Goal: Task Accomplishment & Management: Complete application form

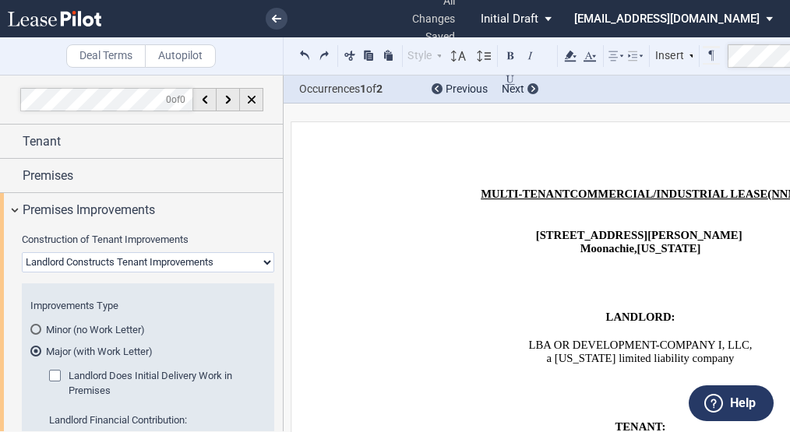
scroll to position [11833, 0]
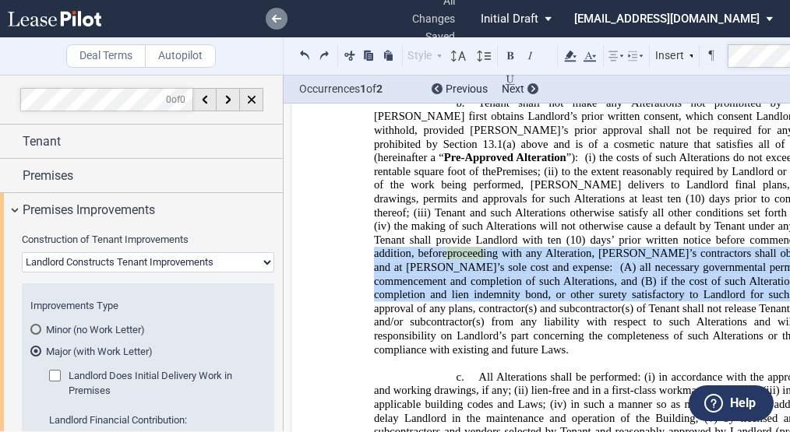
click at [269, 11] on link at bounding box center [277, 19] width 22 height 22
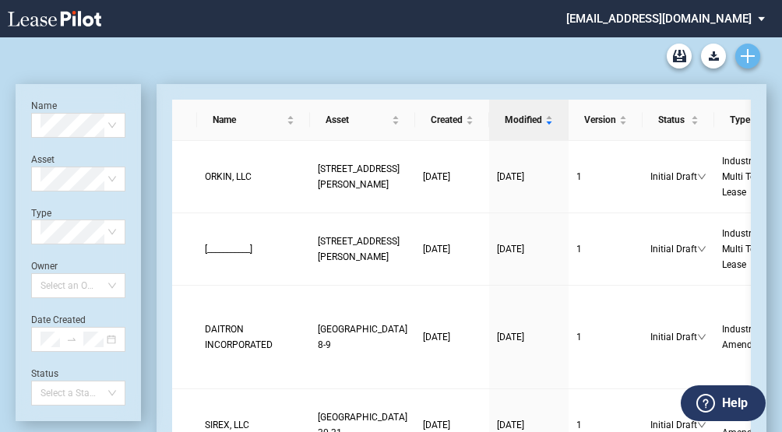
click at [750, 58] on icon "Create new document" at bounding box center [748, 56] width 14 height 14
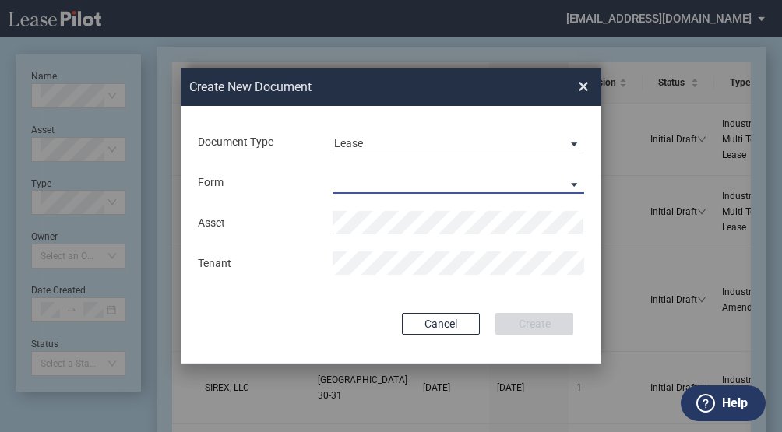
click at [369, 183] on md-select "Industrial Single Tenant Lease Industrial Multi Tenant Lease" at bounding box center [459, 182] width 252 height 23
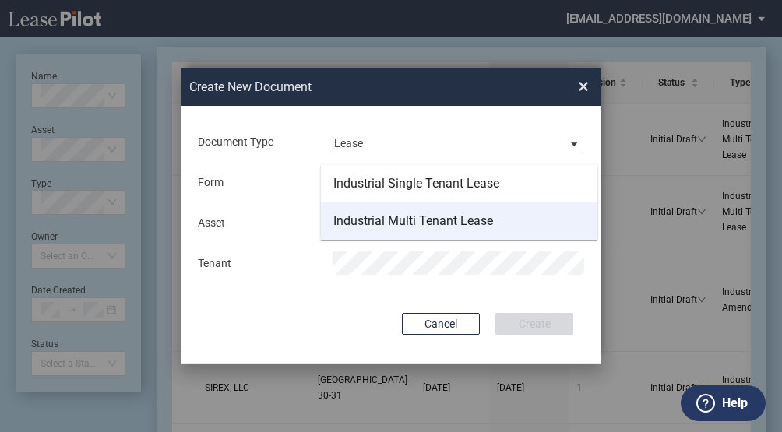
click at [429, 221] on div "Industrial Multi Tenant Lease" at bounding box center [414, 221] width 160 height 17
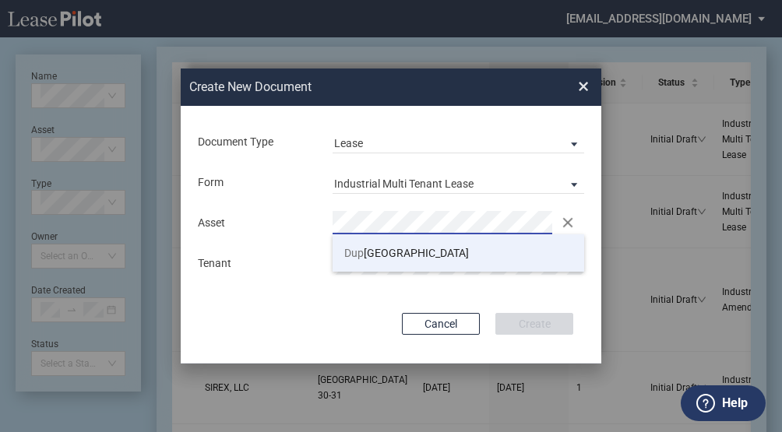
click at [367, 256] on span "Dup ont Industrial Center" at bounding box center [406, 253] width 125 height 12
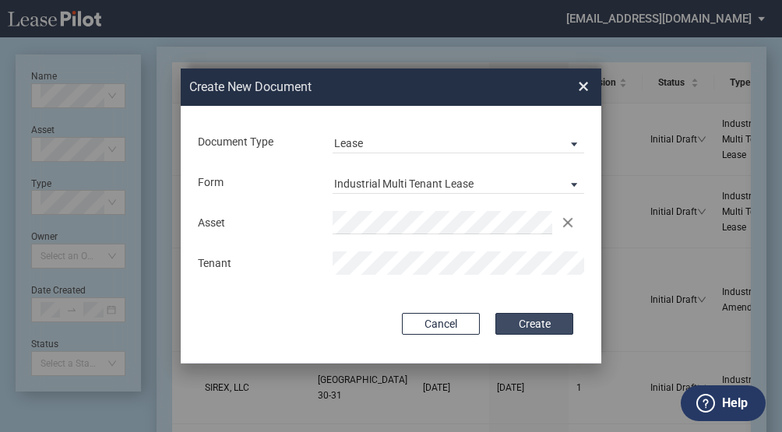
click at [514, 324] on button "Create" at bounding box center [535, 324] width 78 height 22
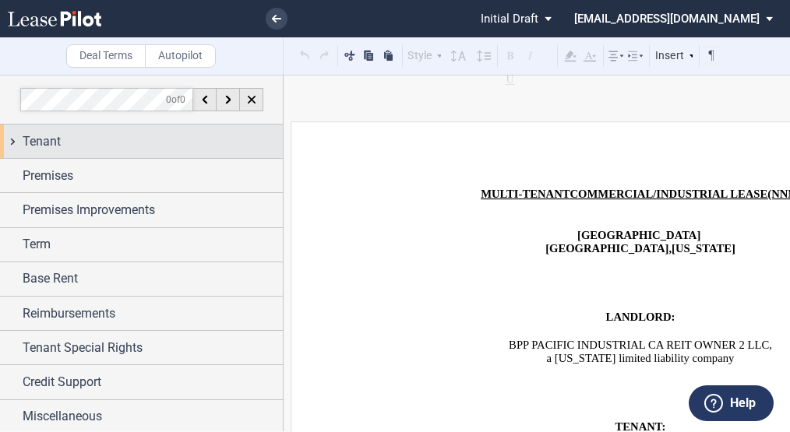
click at [237, 143] on div "Tenant" at bounding box center [153, 141] width 260 height 19
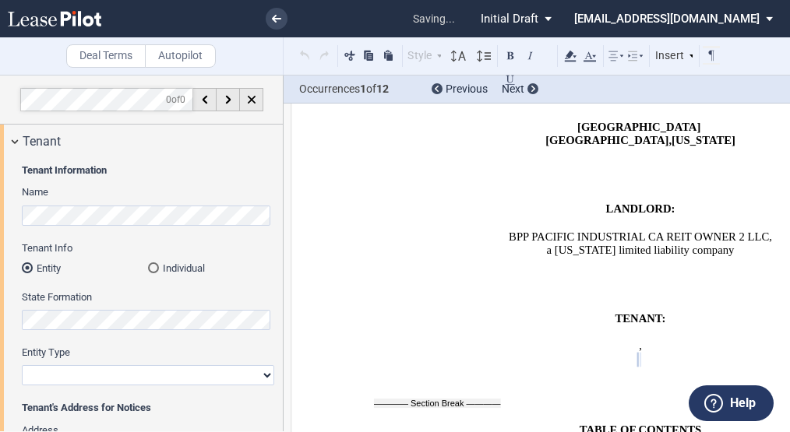
scroll to position [262, 0]
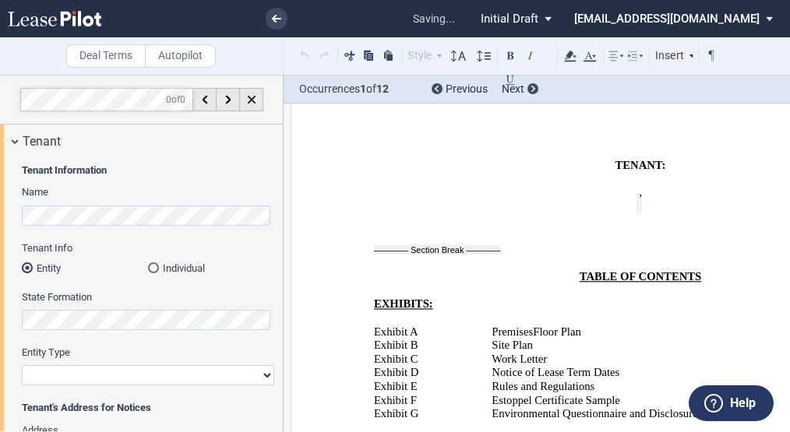
click at [136, 373] on select "Corporation Limited Liability Company General Partnership Limited Partnership O…" at bounding box center [148, 375] width 252 height 20
select select "limited liability company"
click at [22, 365] on select "Corporation Limited Liability Company General Partnership Limited Partnership O…" at bounding box center [148, 375] width 252 height 20
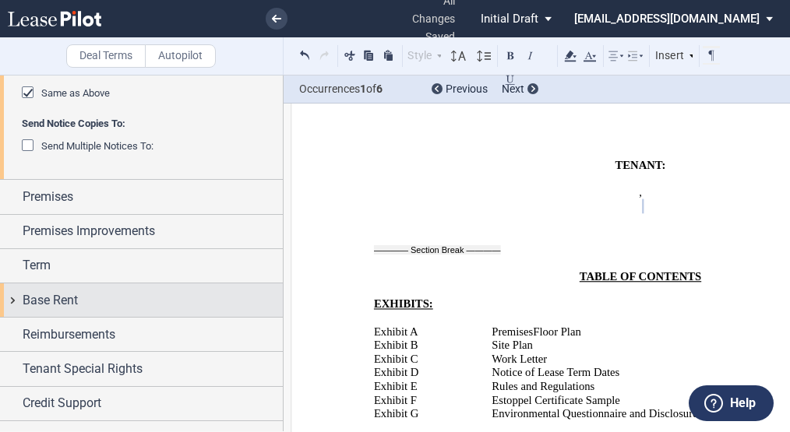
scroll to position [550, 0]
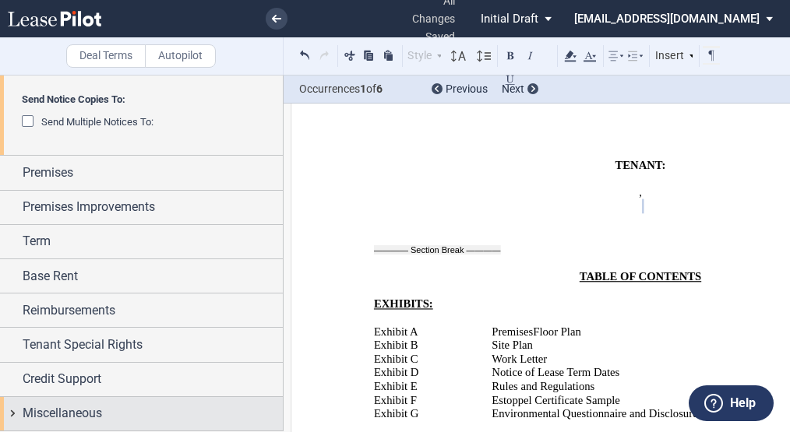
click at [90, 408] on span "Miscellaneous" at bounding box center [62, 413] width 79 height 19
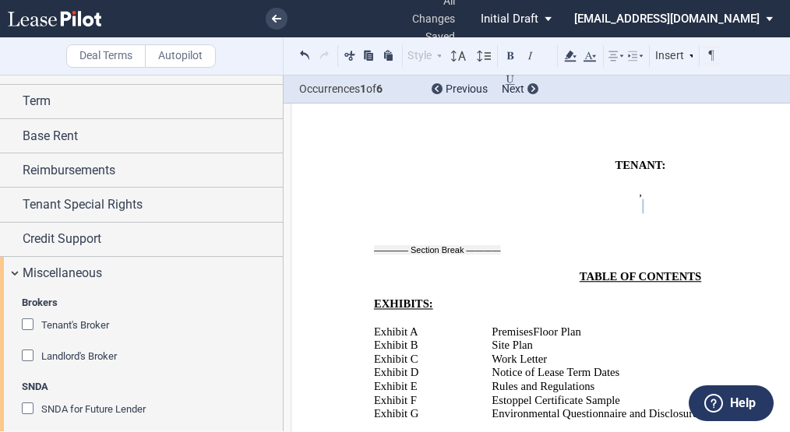
scroll to position [862, 0]
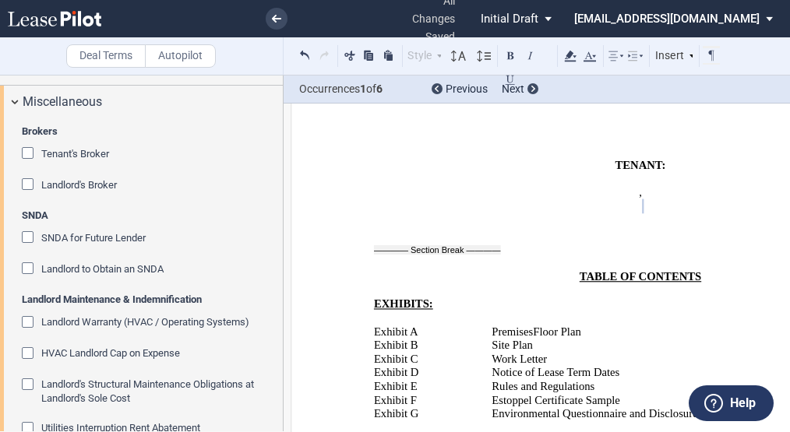
click at [31, 151] on div "Tenant's Broker" at bounding box center [30, 155] width 16 height 16
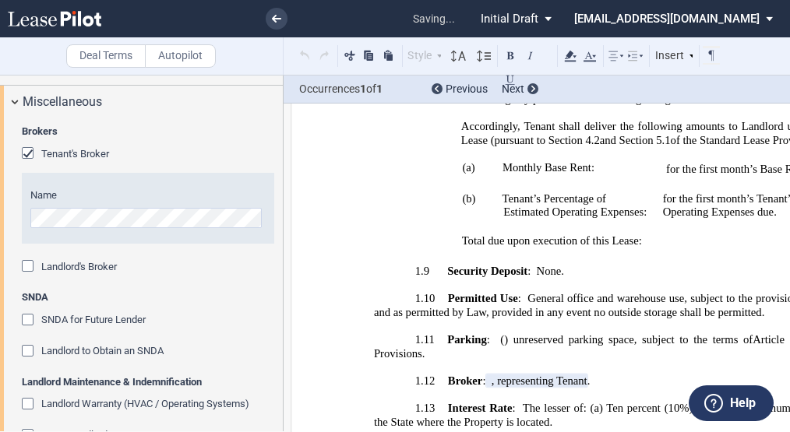
scroll to position [1756, 0]
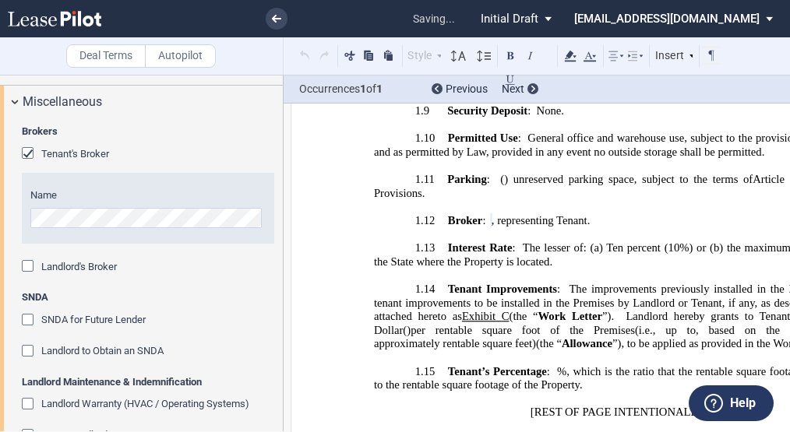
click at [42, 269] on span "Landlord's Broker" at bounding box center [79, 267] width 76 height 12
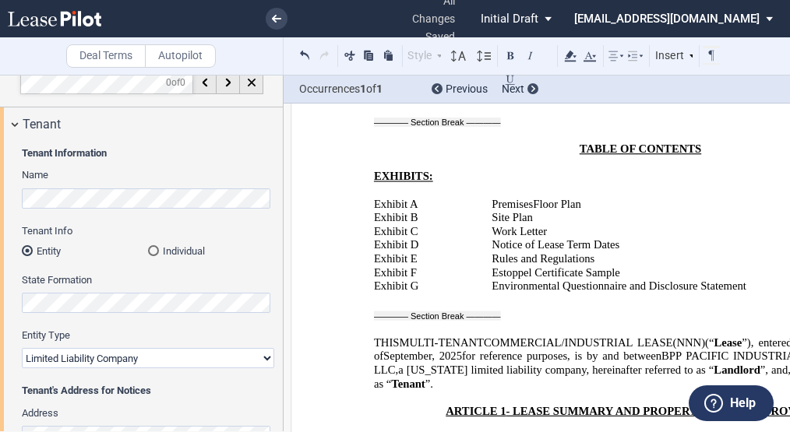
scroll to position [0, 0]
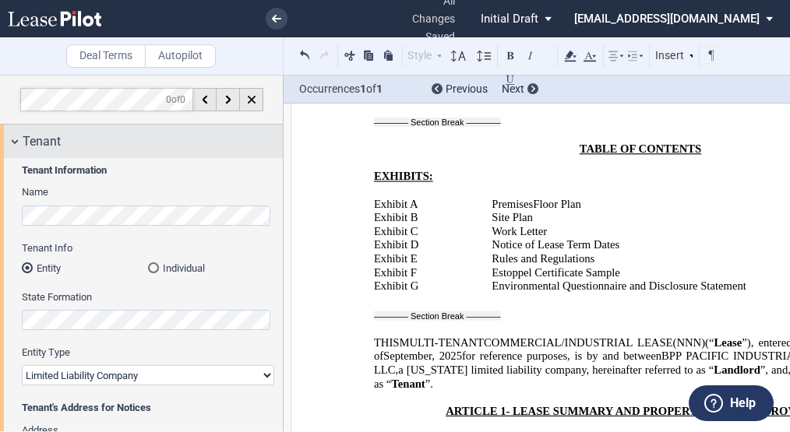
drag, startPoint x: 16, startPoint y: 136, endPoint x: 12, endPoint y: 150, distance: 14.0
click at [16, 136] on div "Tenant" at bounding box center [141, 142] width 283 height 34
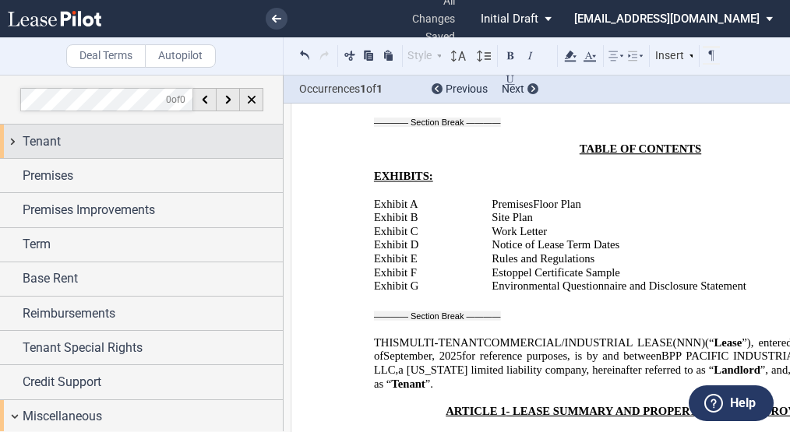
click at [9, 144] on div "Tenant" at bounding box center [141, 142] width 283 height 34
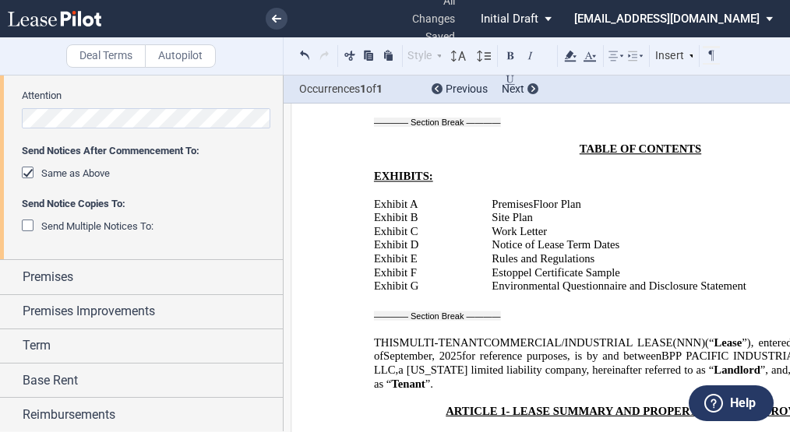
scroll to position [468, 0]
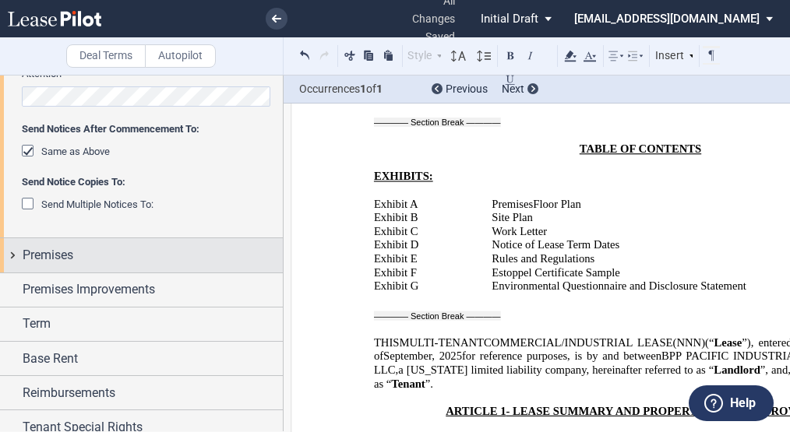
click at [50, 253] on span "Premises" at bounding box center [48, 255] width 51 height 19
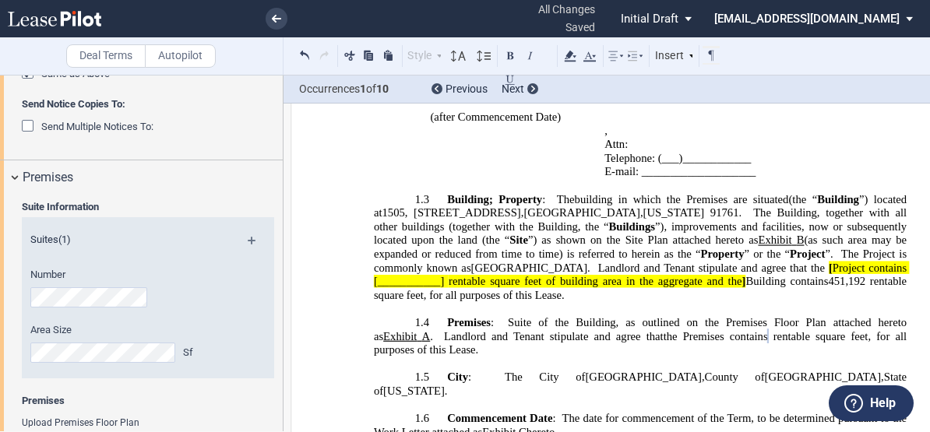
scroll to position [1162, 0]
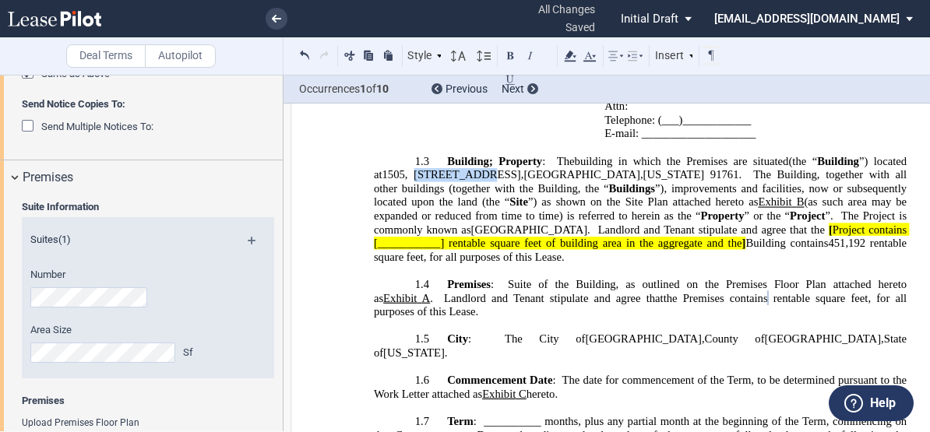
drag, startPoint x: 401, startPoint y: 173, endPoint x: 471, endPoint y: 176, distance: 69.4
click at [471, 176] on span "1505, 1555 & 1595 South Dupont Avenue" at bounding box center [451, 174] width 139 height 13
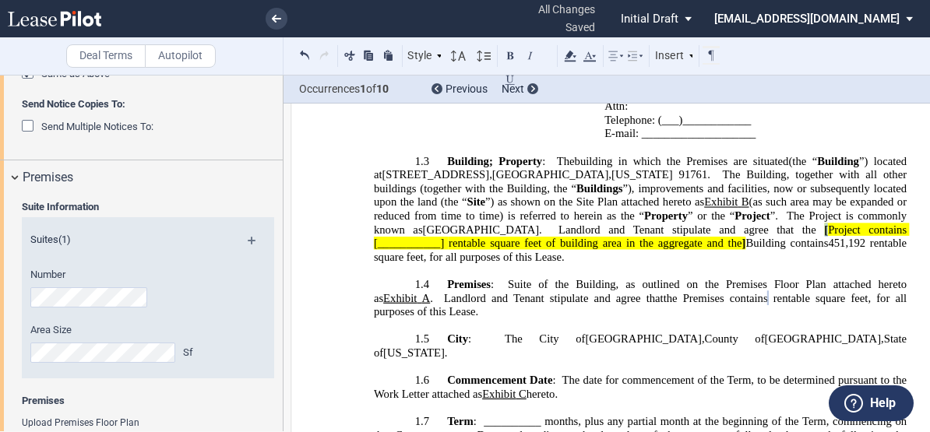
click at [683, 231] on span "[ Project contains [___________] rentable square feet of building area in the a…" at bounding box center [642, 236] width 536 height 26
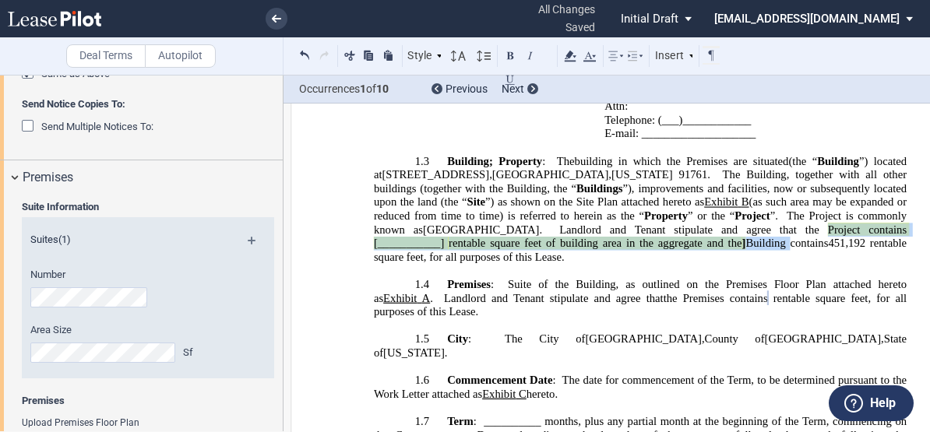
drag, startPoint x: 683, startPoint y: 228, endPoint x: 620, endPoint y: 245, distance: 65.6
click at [620, 245] on p "1.3 Building ; Property : The building in which the Premises are situated Build…" at bounding box center [640, 209] width 533 height 110
copy p "Project contains [___________] rentable square feet of building area in the agg…"
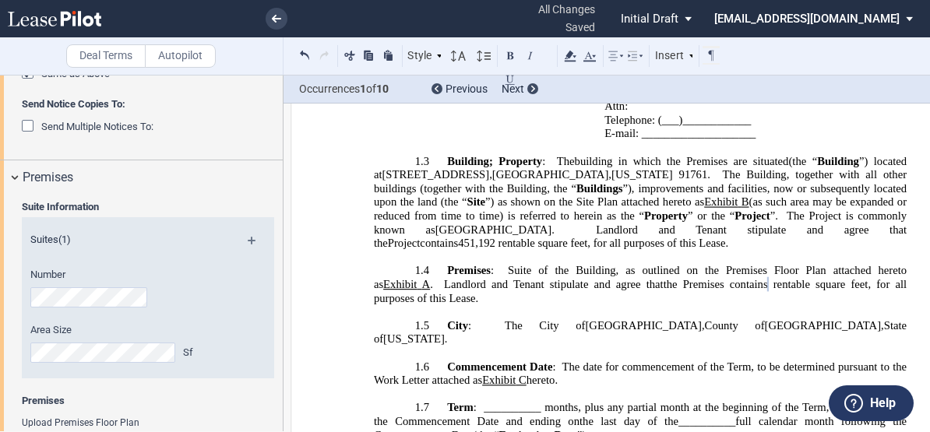
click at [399, 274] on p "1.4 Premises : Suite ﻿ ﻿ , and Suite ﻿ ﻿ of the Building, as outlined on the Pr…" at bounding box center [640, 284] width 533 height 41
click at [404, 274] on p "1.4 Premises : Suite ﻿ ﻿ , and Suite ﻿ ﻿ of the Building, as outlined on the Pr…" at bounding box center [640, 284] width 533 height 41
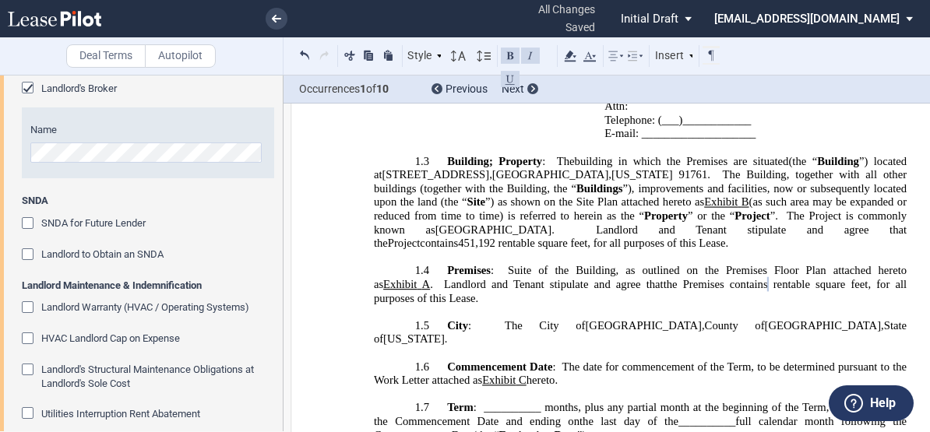
scroll to position [1384, 0]
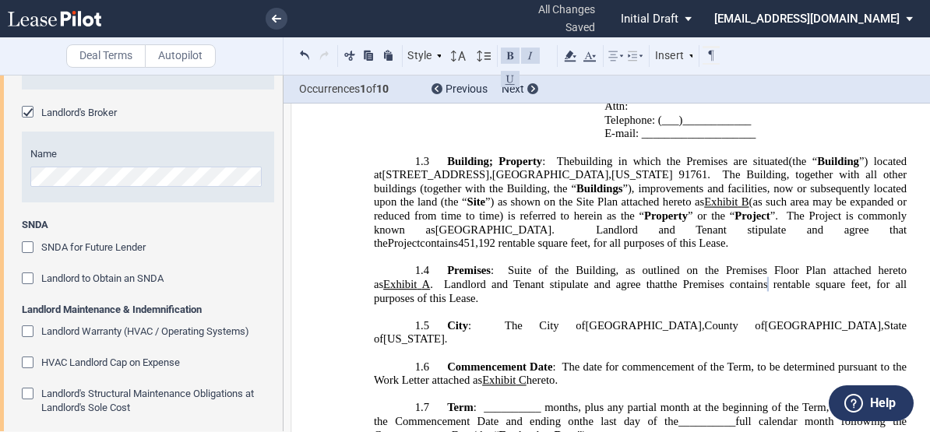
click at [55, 334] on span "Landlord Warranty (HVAC / Operating Systems)" at bounding box center [145, 332] width 208 height 12
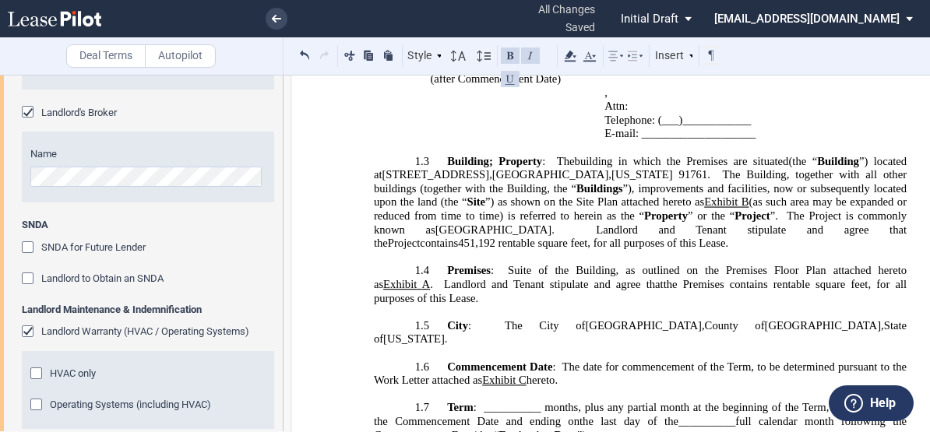
click at [53, 374] on span "HVAC only" at bounding box center [73, 374] width 46 height 12
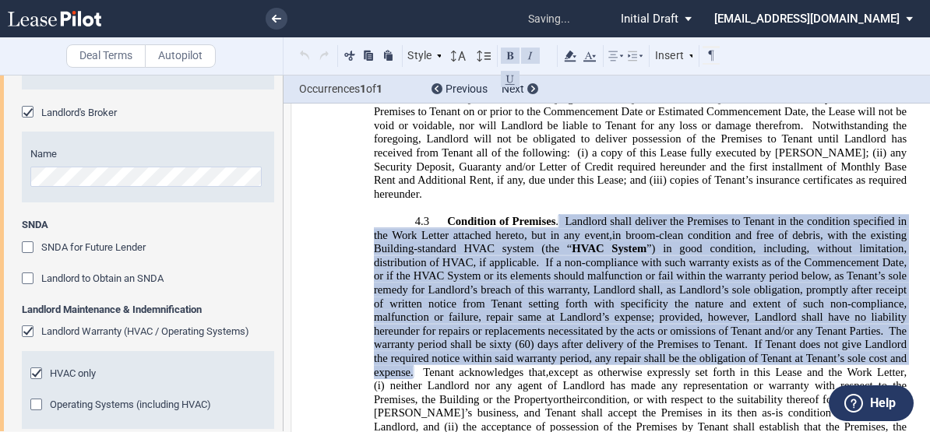
scroll to position [3281, 0]
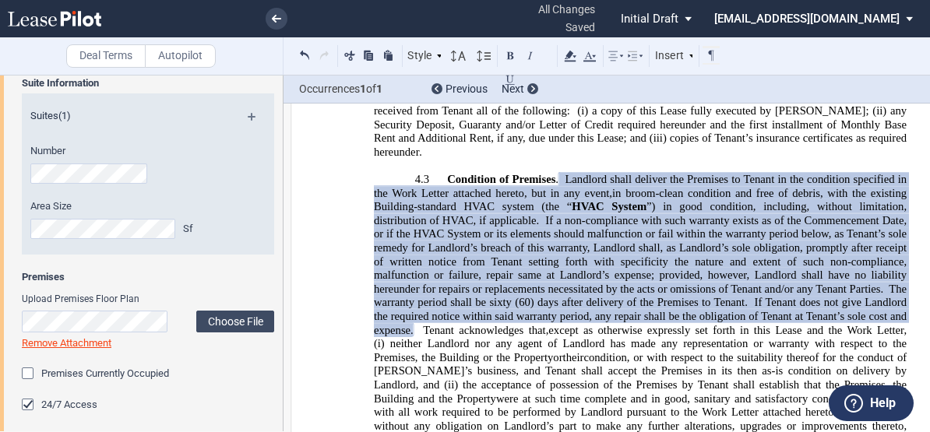
scroll to position [701, 0]
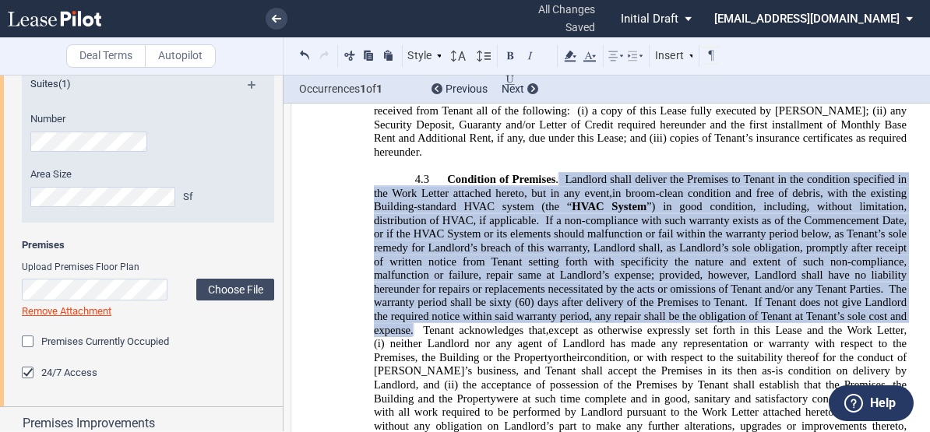
click at [231, 319] on div "Upload Premises Floor Plan Choose File Loading Remove Attachment" at bounding box center [148, 298] width 252 height 74
click at [227, 291] on label "Choose File" at bounding box center [235, 290] width 78 height 22
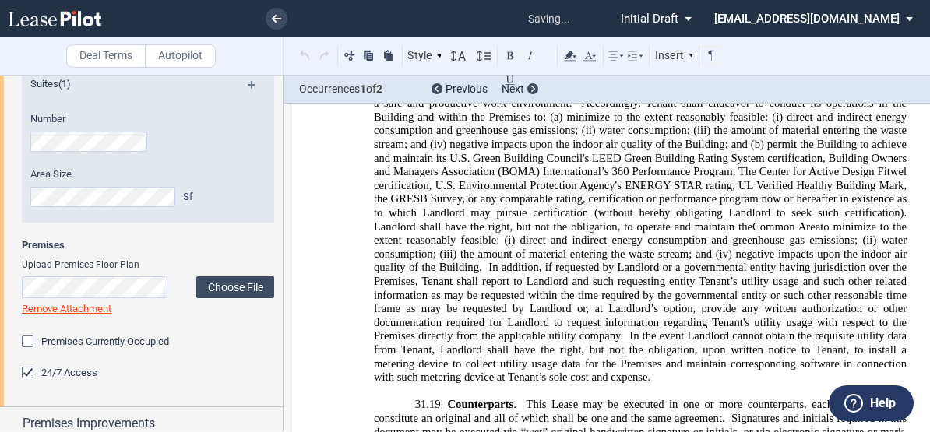
scroll to position [24037, 0]
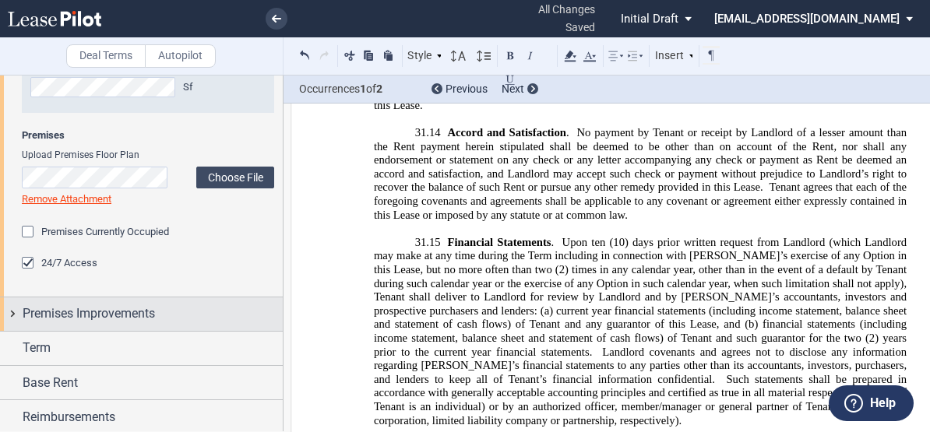
scroll to position [857, 0]
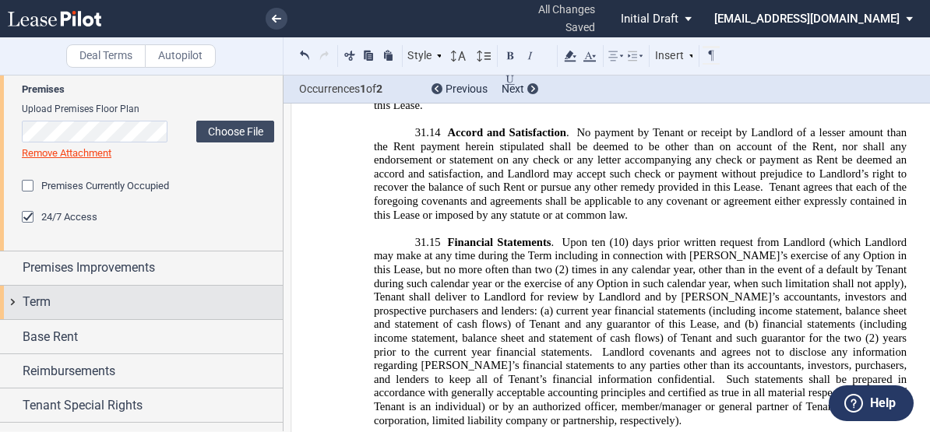
click at [60, 303] on div "Term" at bounding box center [153, 302] width 260 height 19
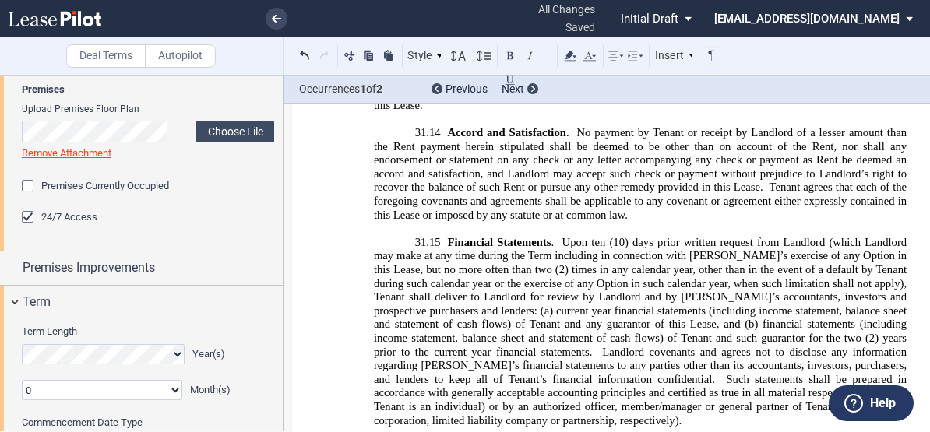
scroll to position [935, 0]
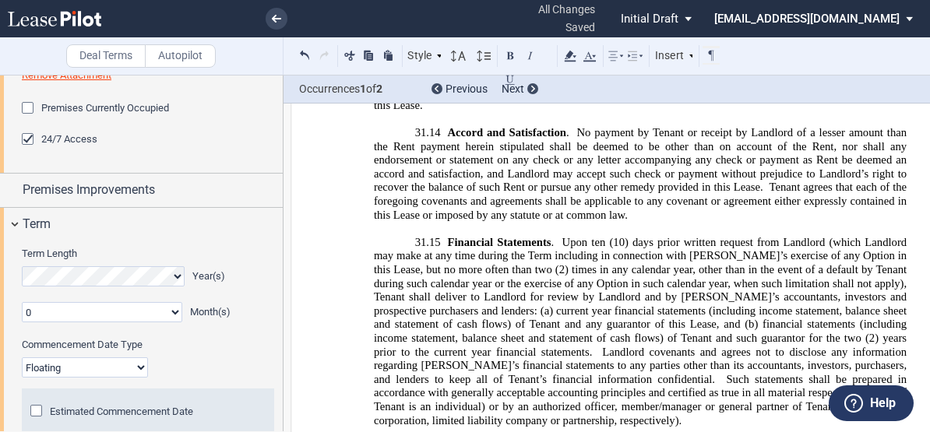
click at [81, 312] on select "0 1 2 3 4 5 6 7 8 9 10 11" at bounding box center [102, 312] width 161 height 20
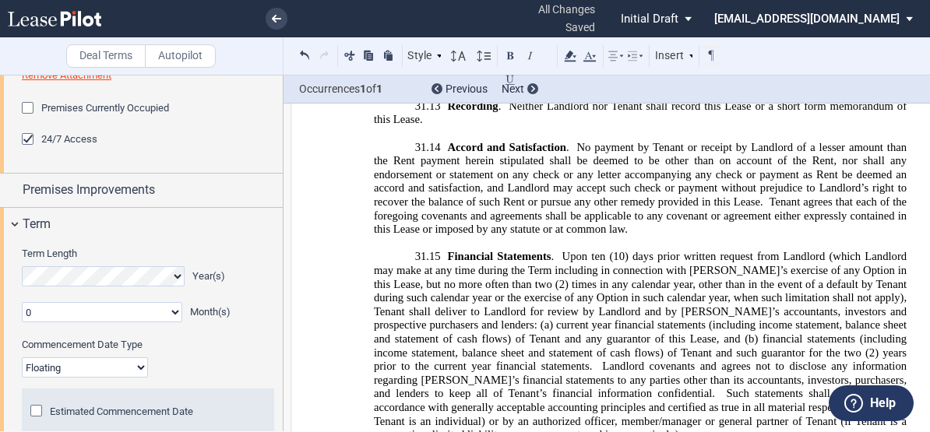
click at [87, 312] on select "0 1 2 3 4 5 6 7 8 9 10 11" at bounding box center [102, 312] width 161 height 20
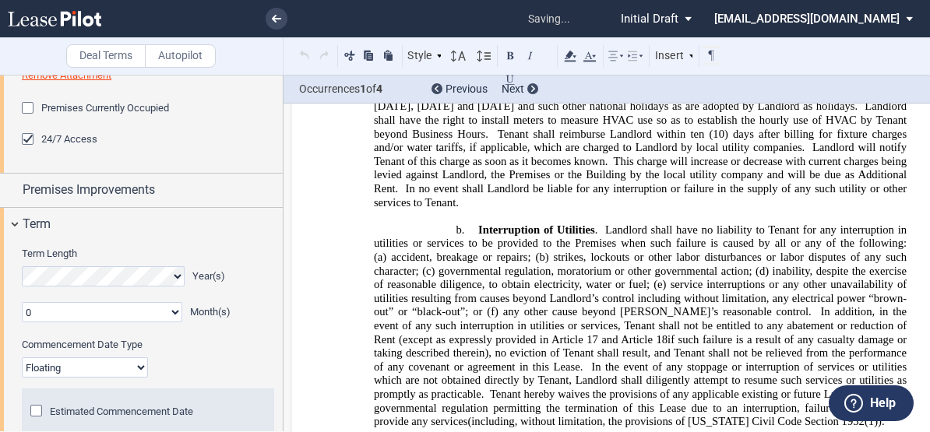
scroll to position [1349, 0]
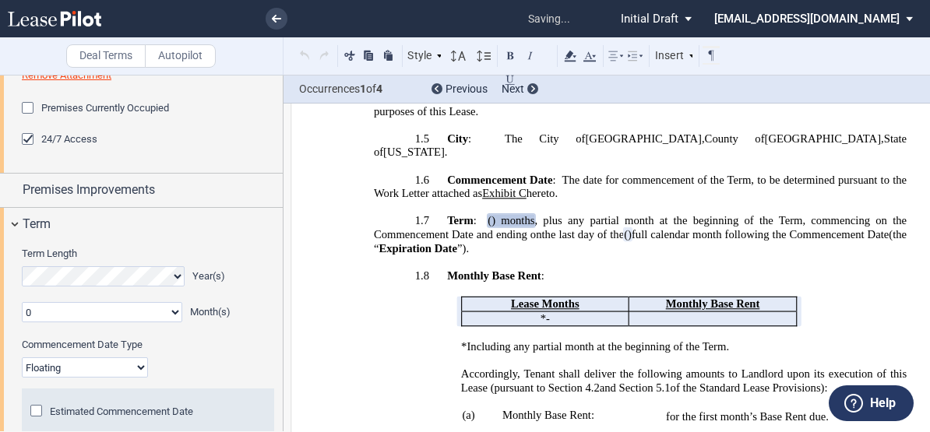
select select "number:5"
click at [22, 302] on select "0 1 2 3 4 5 6 7 8 9 10 11" at bounding box center [102, 312] width 161 height 20
click at [66, 363] on select "Fixed Floating" at bounding box center [85, 368] width 126 height 20
select select "fixed"
click at [22, 358] on select "Fixed Floating" at bounding box center [85, 368] width 126 height 20
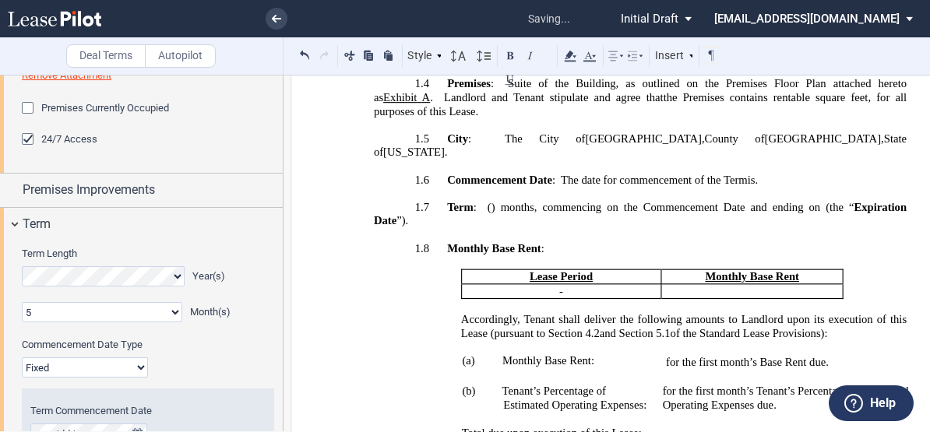
scroll to position [1013, 0]
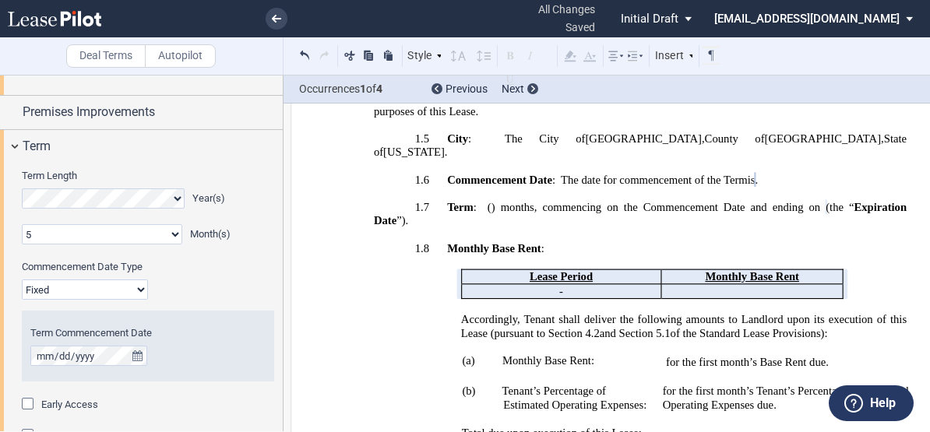
click at [259, 326] on div "Term Commencement Date" at bounding box center [148, 346] width 252 height 71
click at [48, 402] on span "Early Access" at bounding box center [69, 405] width 57 height 12
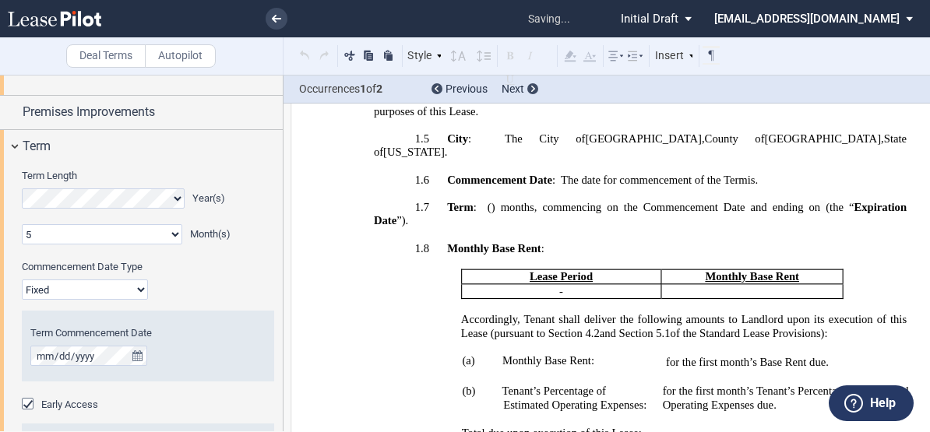
scroll to position [3301, 0]
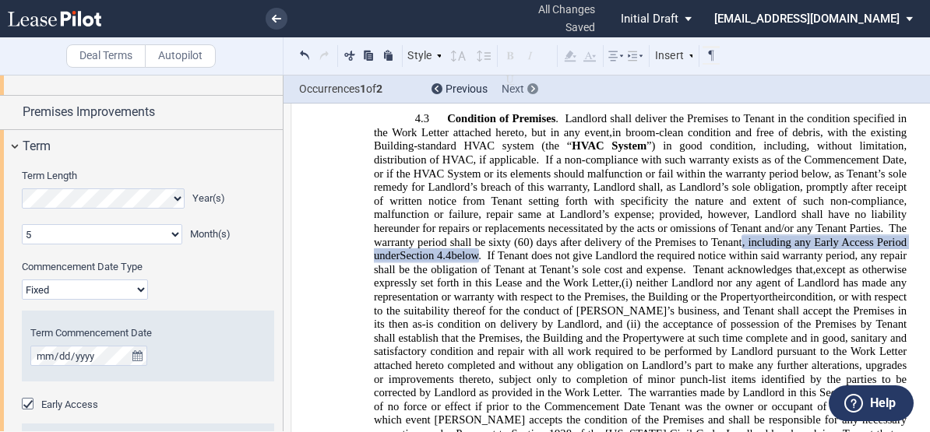
click at [531, 91] on icon at bounding box center [533, 89] width 4 height 6
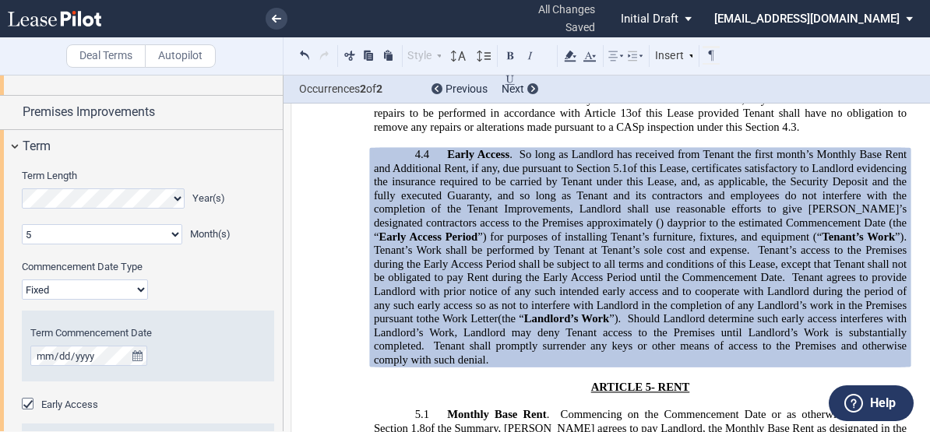
scroll to position [1206, 0]
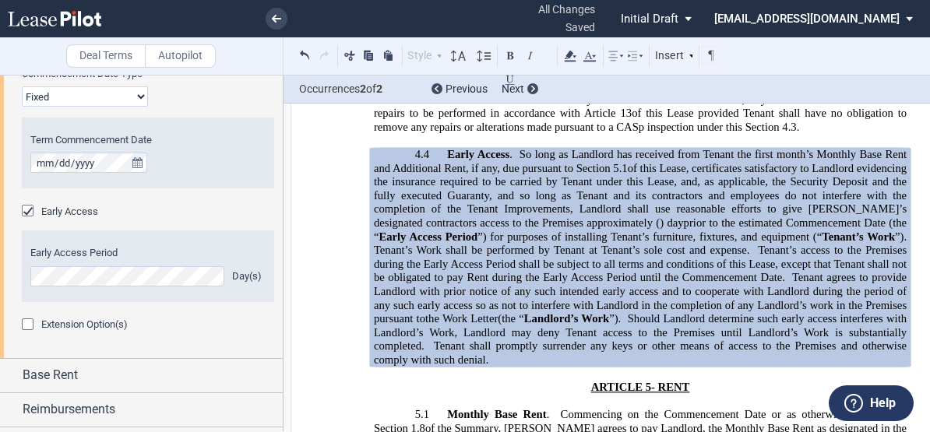
click at [653, 216] on span at bounding box center [654, 222] width 3 height 13
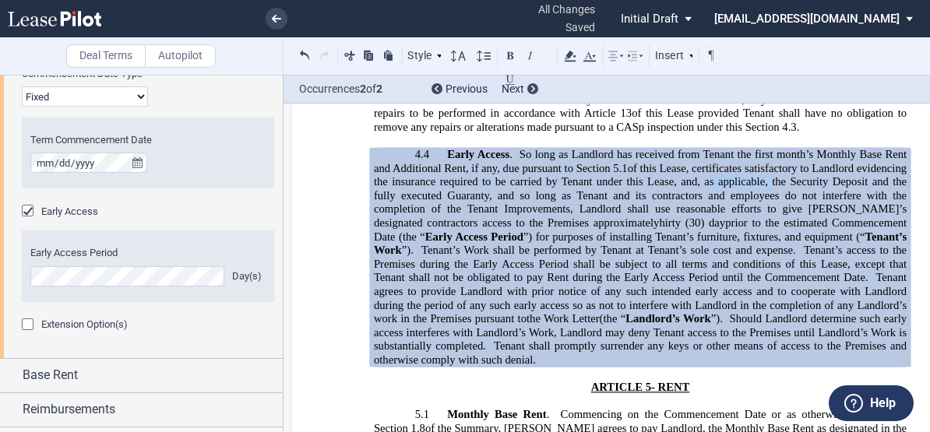
drag, startPoint x: 806, startPoint y: 143, endPoint x: 743, endPoint y: 142, distance: 62.4
click at [743, 161] on span "of this Lease, certificates satisfactory to Landlord evidencing the insurance r…" at bounding box center [642, 195] width 536 height 68
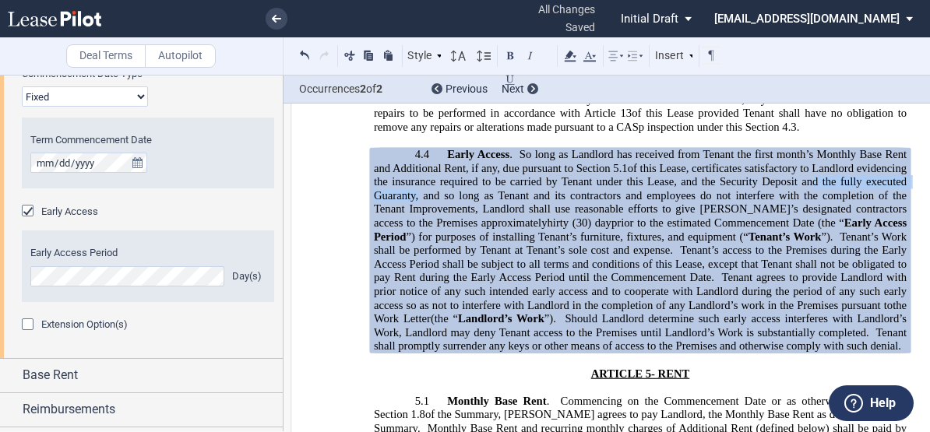
drag, startPoint x: 847, startPoint y: 142, endPoint x: 454, endPoint y: 159, distance: 393.9
click at [454, 161] on span "of this Lease, certificates satisfactory to Landlord evidencing the insurance r…" at bounding box center [642, 195] width 536 height 68
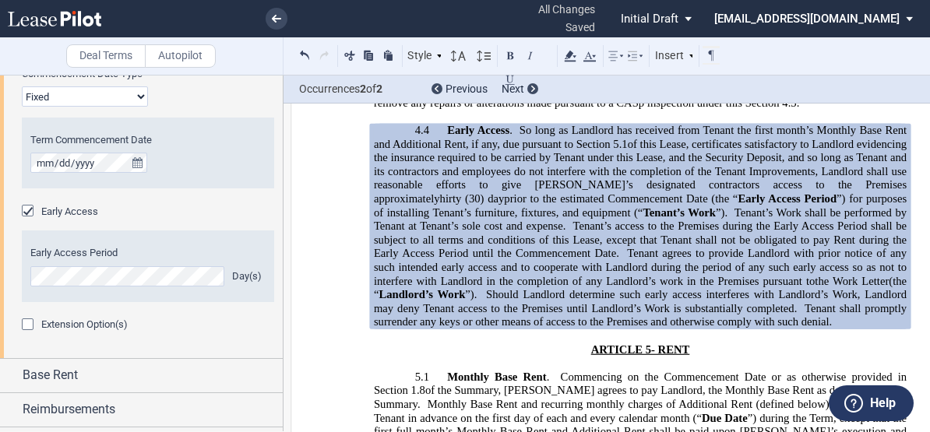
scroll to position [3777, 0]
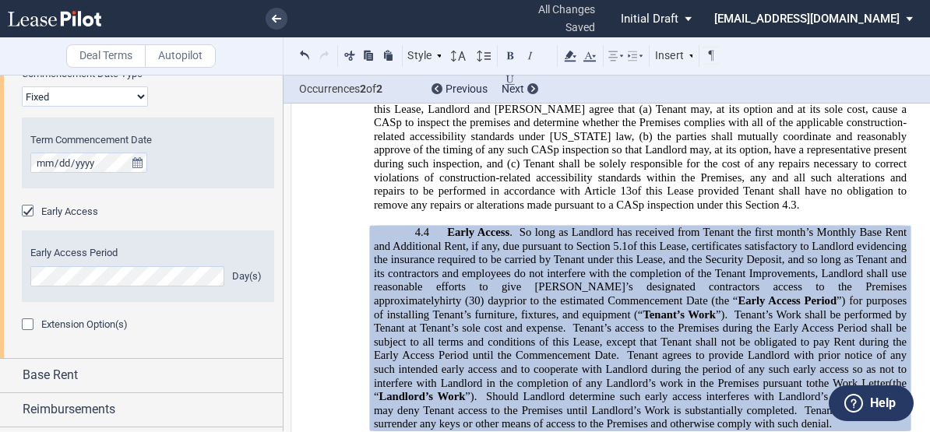
click at [234, 327] on div "Extension Option(s)" at bounding box center [148, 326] width 252 height 16
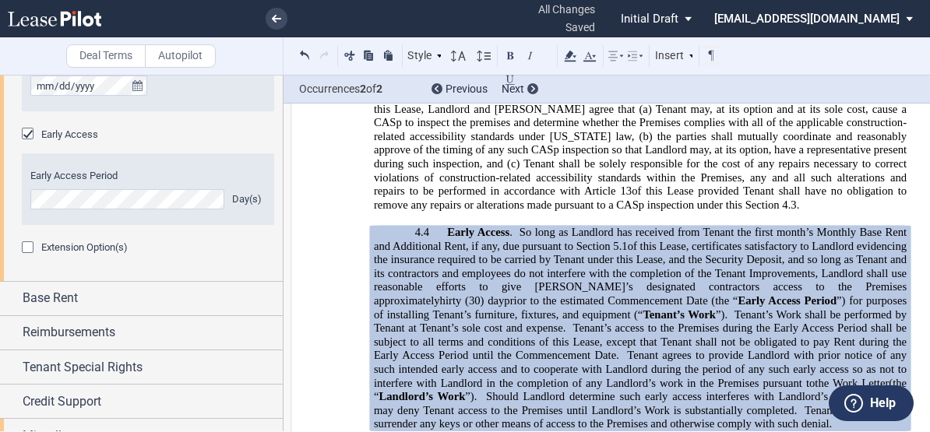
scroll to position [1284, 0]
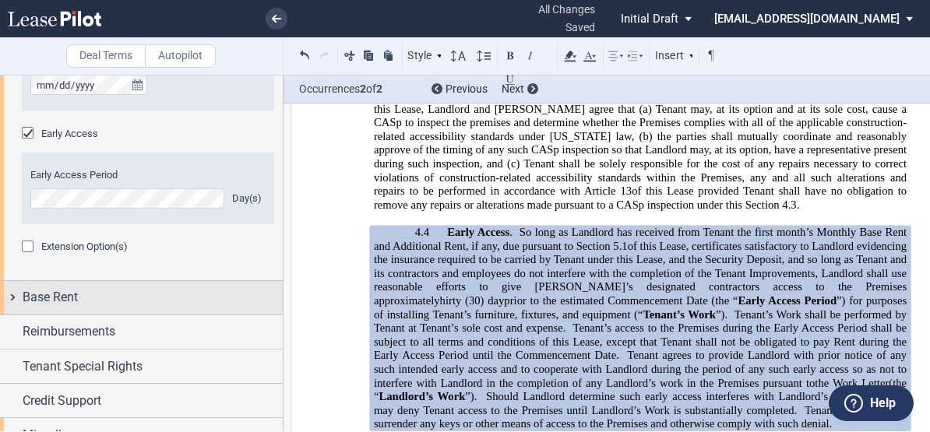
click at [58, 302] on span "Base Rent" at bounding box center [50, 297] width 55 height 19
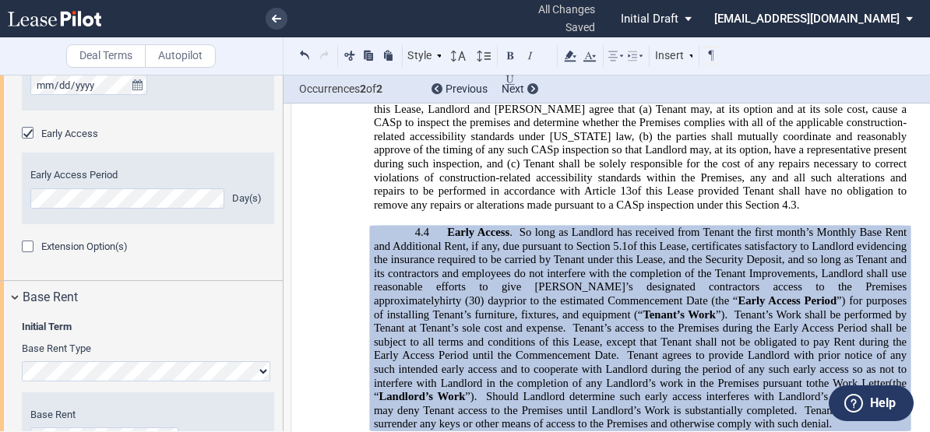
click at [210, 342] on label "Base Rent Type" at bounding box center [125, 349] width 225 height 14
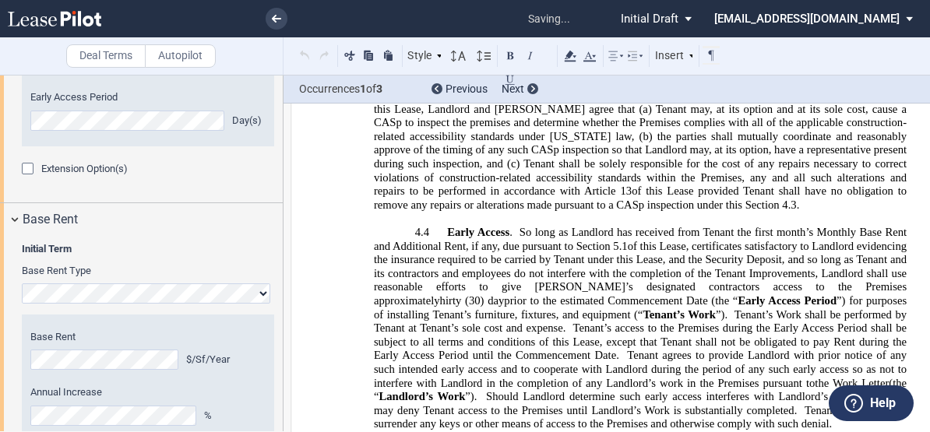
scroll to position [1411, 0]
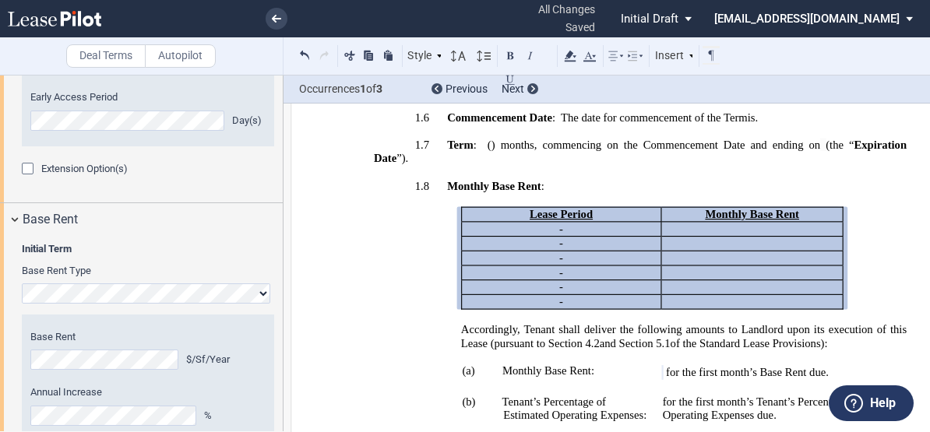
drag, startPoint x: 350, startPoint y: 278, endPoint x: 274, endPoint y: 291, distance: 77.5
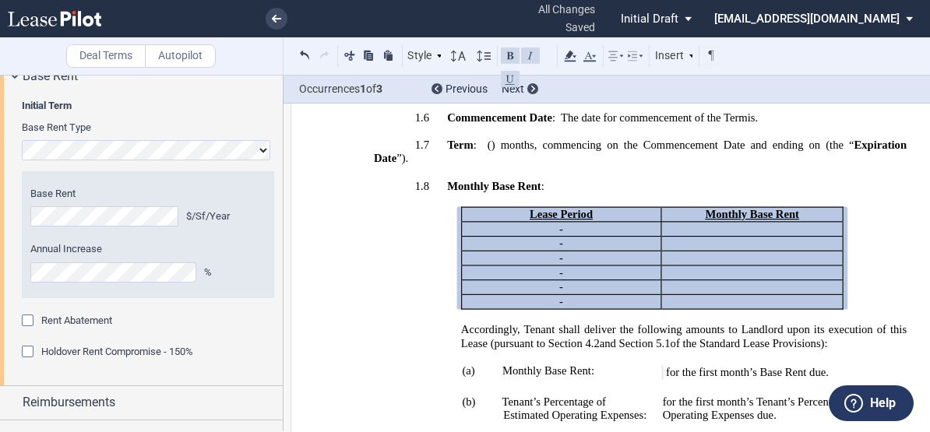
scroll to position [1518, 0]
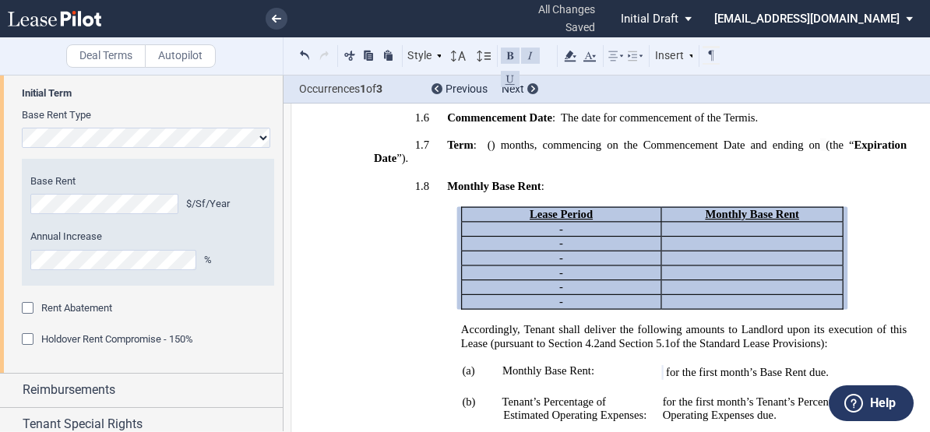
click at [84, 305] on span "Rent Abatement" at bounding box center [76, 308] width 71 height 12
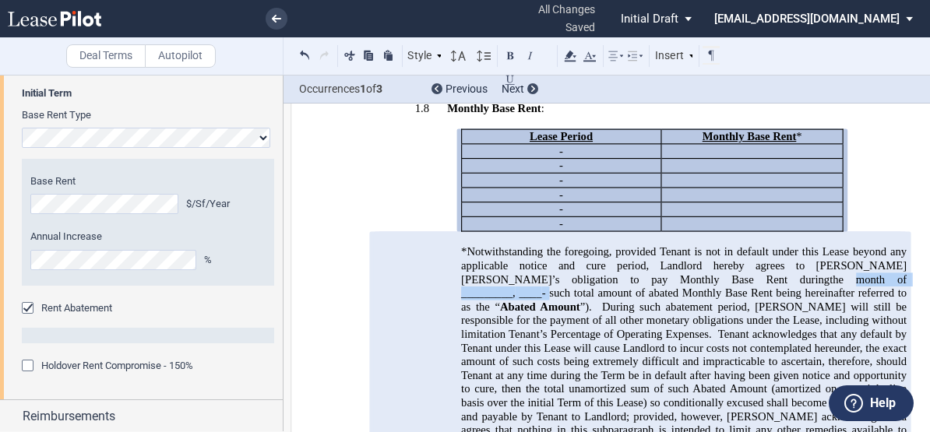
drag, startPoint x: 598, startPoint y: 265, endPoint x: 731, endPoint y: 266, distance: 132.5
click at [731, 266] on p "*Notwithstanding the foregoing, provided Tenant is not in default under this Le…" at bounding box center [684, 423] width 446 height 357
click at [581, 300] on span "Abated Amount" at bounding box center [540, 306] width 80 height 13
drag, startPoint x: 730, startPoint y: 267, endPoint x: 601, endPoint y: 267, distance: 129.4
click at [601, 267] on p "*Notwithstanding the foregoing, provided Tenant is not in default under this Le…" at bounding box center [684, 423] width 446 height 357
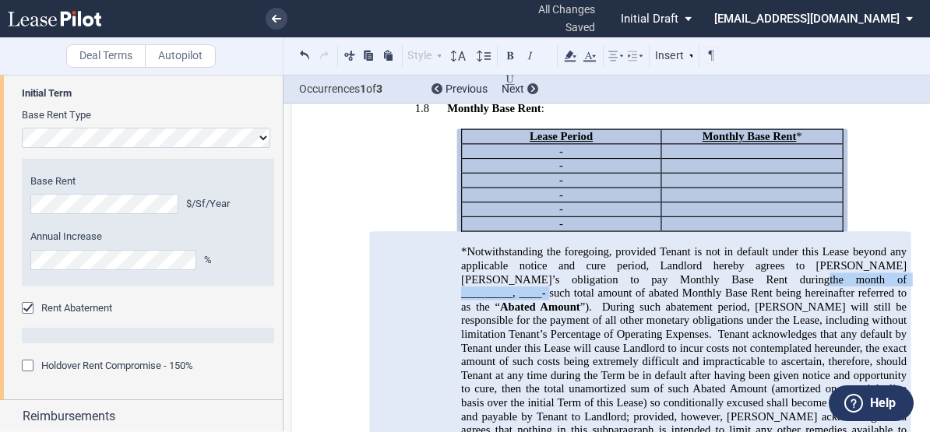
click at [605, 273] on span "the month of _________," at bounding box center [685, 286] width 449 height 26
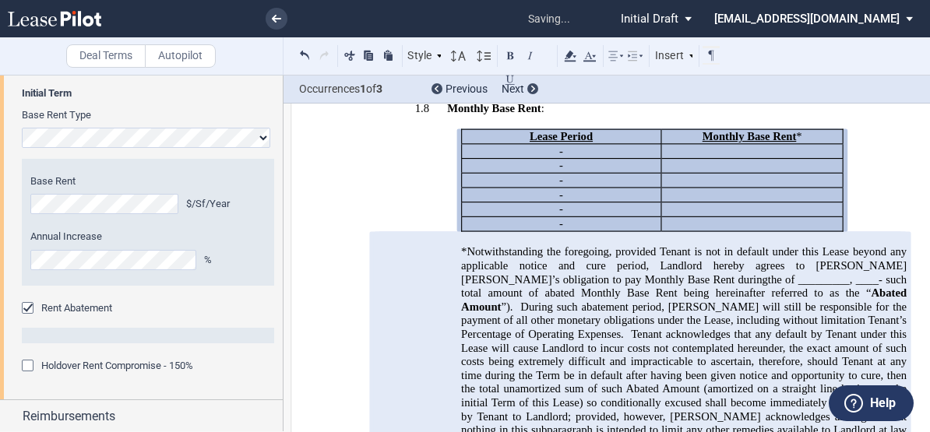
click at [789, 273] on span "____" at bounding box center [867, 279] width 23 height 13
click at [703, 273] on span "- such total amount of abated Monthly Base Rent being hereinafter referred to a…" at bounding box center [685, 286] width 449 height 26
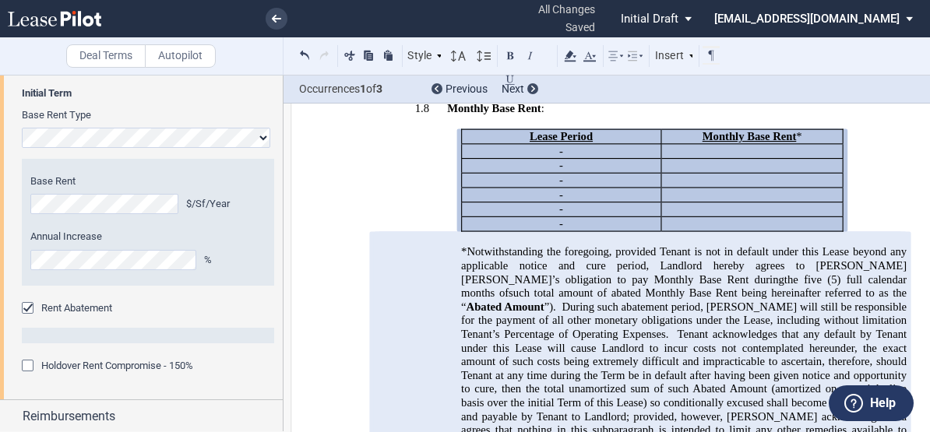
drag, startPoint x: 669, startPoint y: 283, endPoint x: 754, endPoint y: 271, distance: 85.7
click at [669, 287] on span "such total amount of abated Monthly Base Rent being hereinafter referred to as …" at bounding box center [685, 300] width 449 height 26
click at [763, 273] on span "the five (5) full calendar months of" at bounding box center [685, 286] width 449 height 26
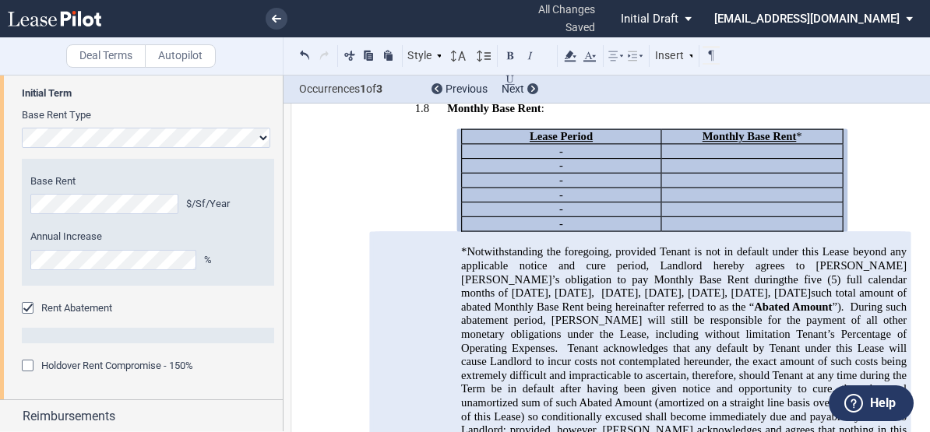
click at [660, 282] on span "the five (5) full calendar months of December 2025, January 2026, February 2026…" at bounding box center [685, 286] width 449 height 26
click at [598, 278] on span "the five (5) full calendar months of December 2025, January 2026, February 2026…" at bounding box center [685, 286] width 449 height 26
drag, startPoint x: 670, startPoint y: 281, endPoint x: 772, endPoint y: 284, distance: 102.1
click at [772, 284] on p "*Notwithstanding the foregoing, provided Tenant is not in default under this Le…" at bounding box center [684, 430] width 446 height 370
click at [736, 291] on span "such total amount of abated Monthly Base Rent being hereinafter referred to as …" at bounding box center [685, 300] width 449 height 26
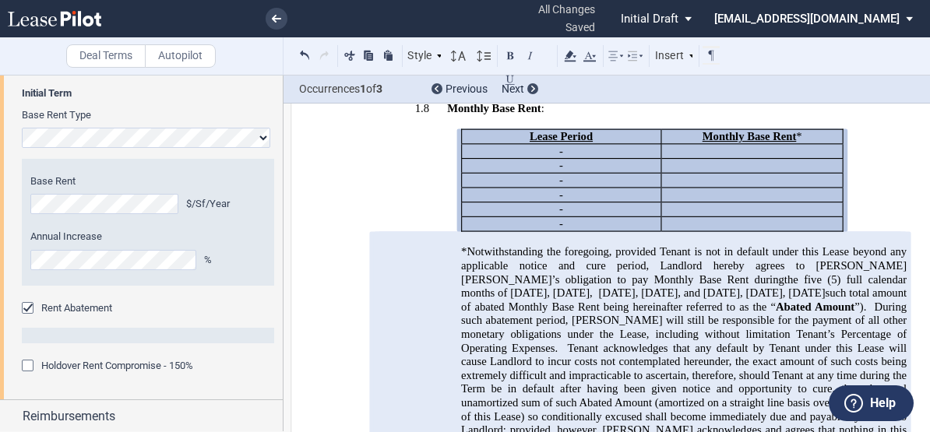
click at [772, 287] on span "such total amount of abated Monthly Base Rent being hereinafter referred to as …" at bounding box center [685, 300] width 449 height 26
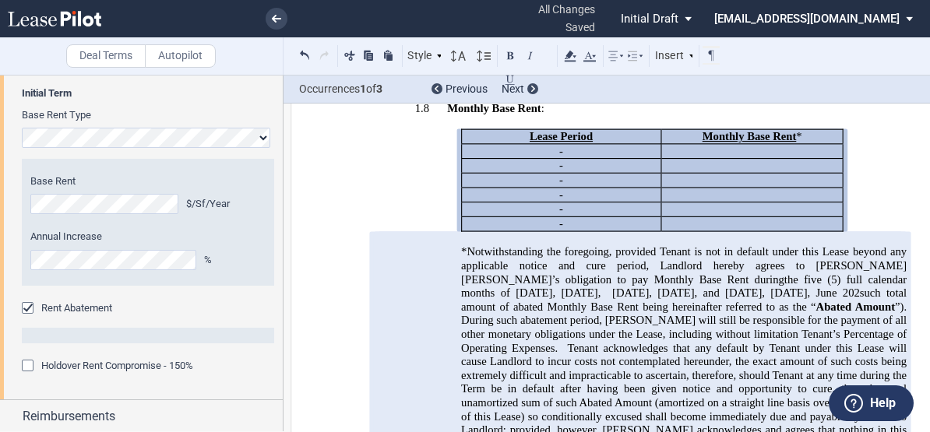
click at [698, 287] on span "such total amount of abated Monthly Base Rent being hereinafter referred to as …" at bounding box center [685, 300] width 449 height 26
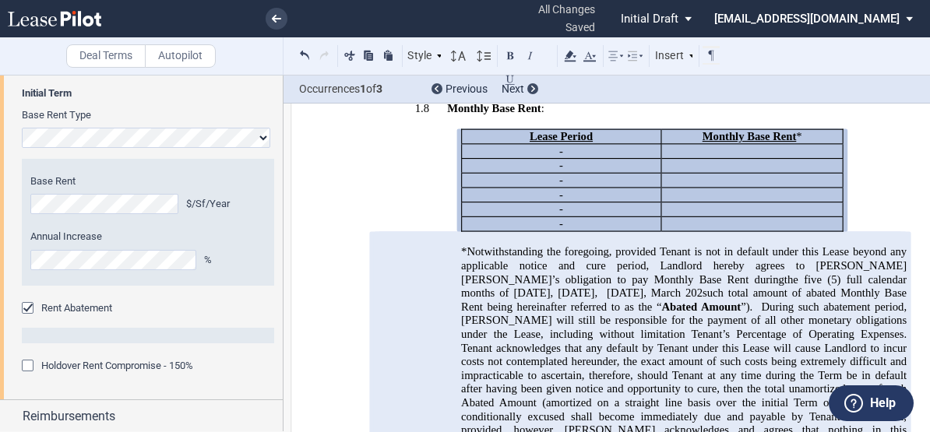
click at [591, 287] on span "such total amount of abated Monthly Base Rent being hereinafter referred to as …" at bounding box center [685, 300] width 449 height 26
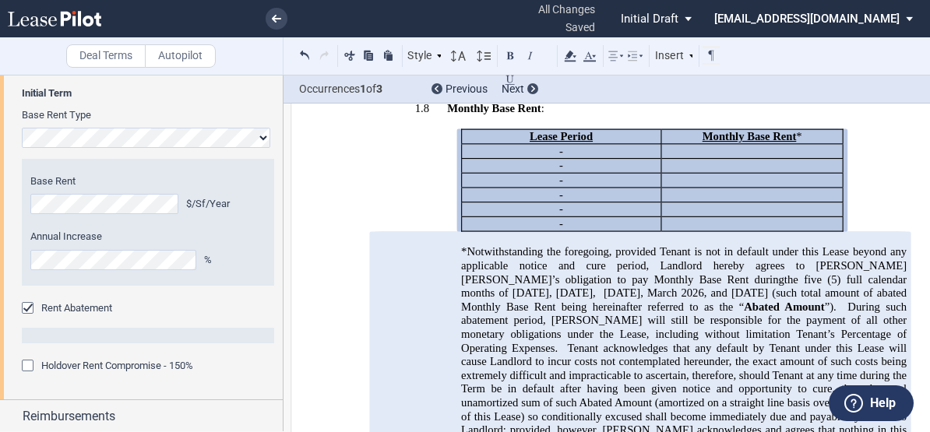
click at [573, 355] on span "Tenant acknowledges that any default by Tenant under this Lease will cause Land…" at bounding box center [685, 402] width 449 height 122
drag, startPoint x: 595, startPoint y: 306, endPoint x: 567, endPoint y: 291, distance: 31.4
click at [595, 314] on span ", Tenant will still be responsible for the payment of all other monetary obliga…" at bounding box center [685, 327] width 449 height 26
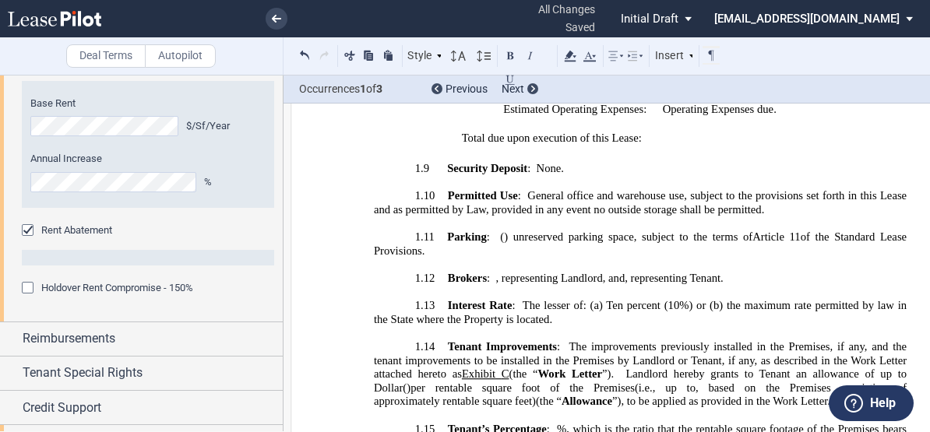
scroll to position [1957, 0]
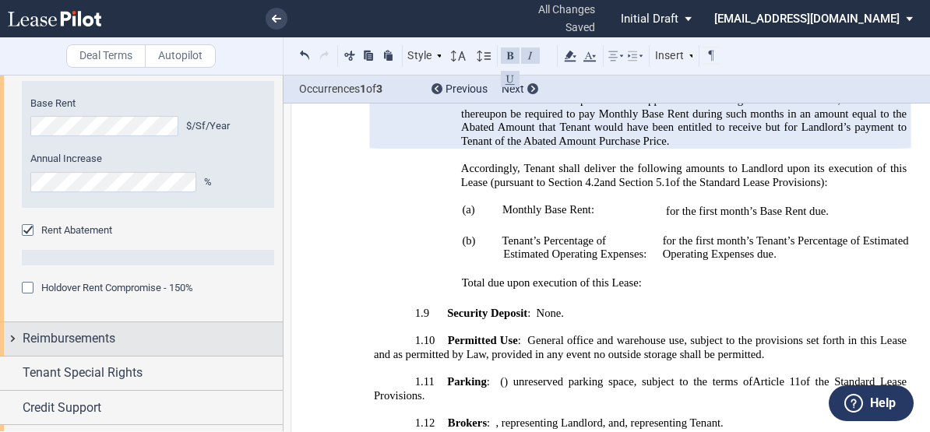
click at [94, 330] on span "Reimbursements" at bounding box center [69, 339] width 93 height 19
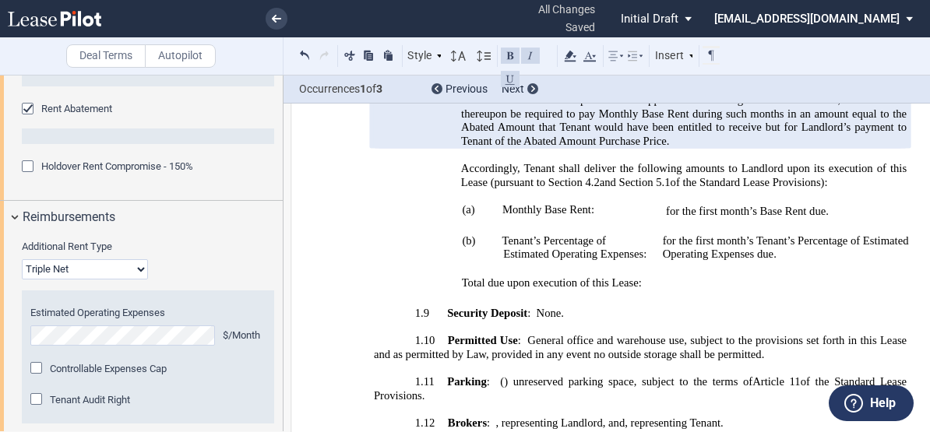
scroll to position [1752, 0]
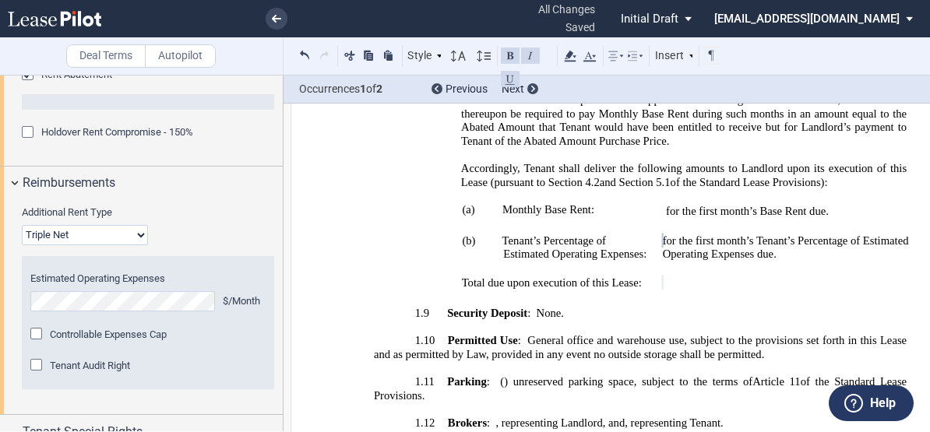
drag, startPoint x: 353, startPoint y: 287, endPoint x: 323, endPoint y: 292, distance: 30.1
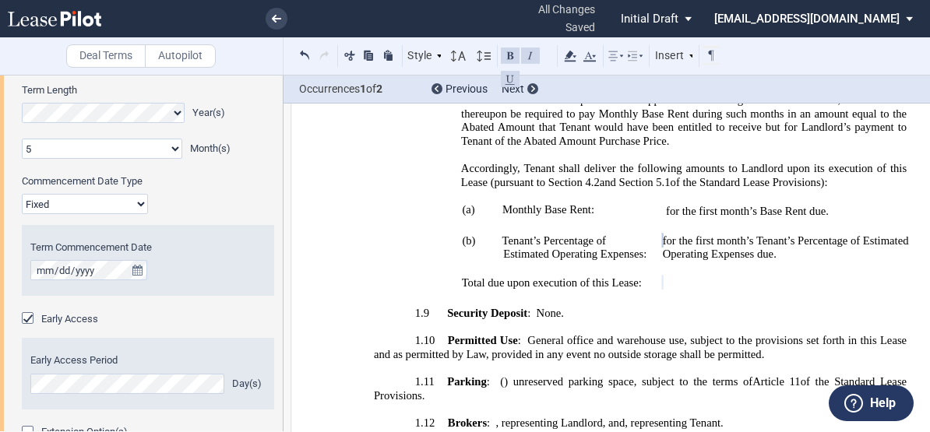
scroll to position [973, 0]
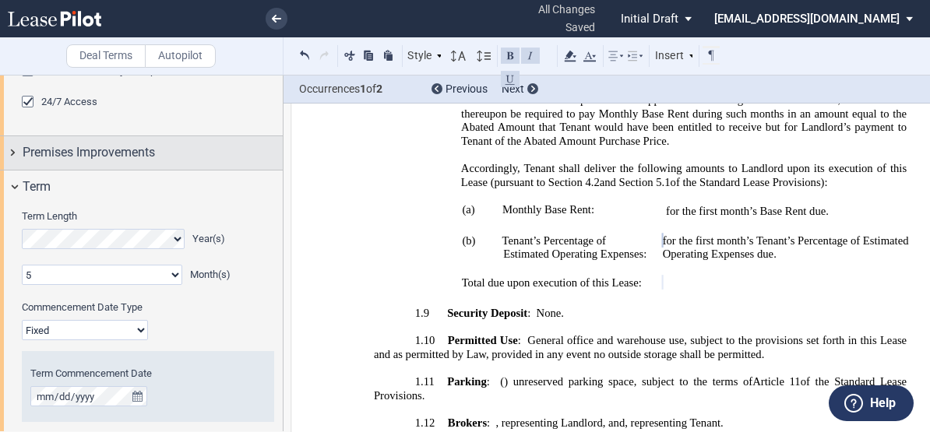
click at [142, 146] on span "Premises Improvements" at bounding box center [89, 152] width 132 height 19
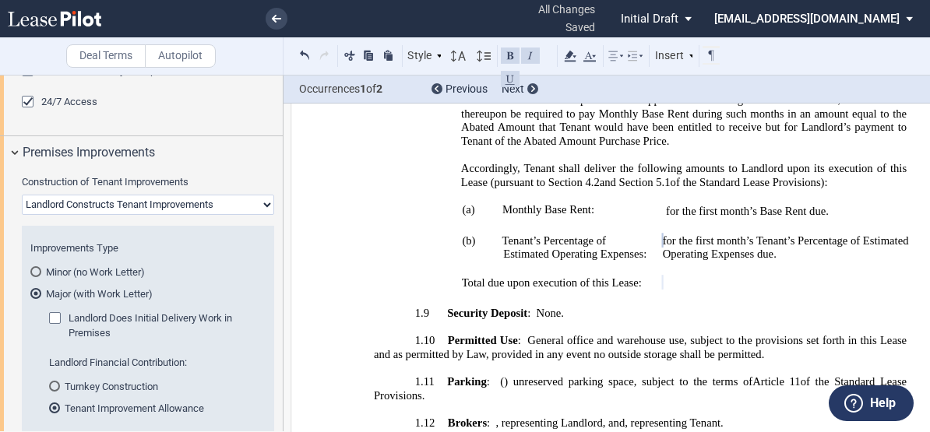
click at [53, 197] on select "Landlord Constructs Tenant Improvements Tenant Constructs Tenant Improvements "…" at bounding box center [148, 205] width 252 height 20
select select "none"
click at [22, 195] on select "Landlord Constructs Tenant Improvements Tenant Constructs Tenant Improvements "…" at bounding box center [148, 205] width 252 height 20
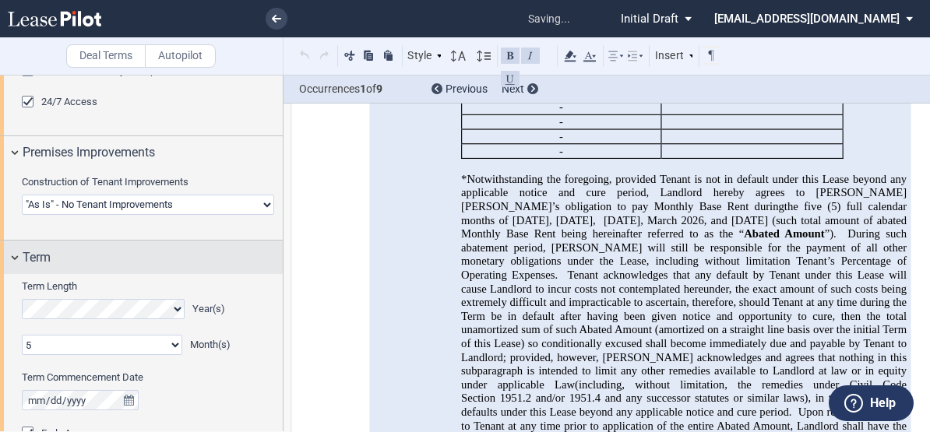
scroll to position [1295, 0]
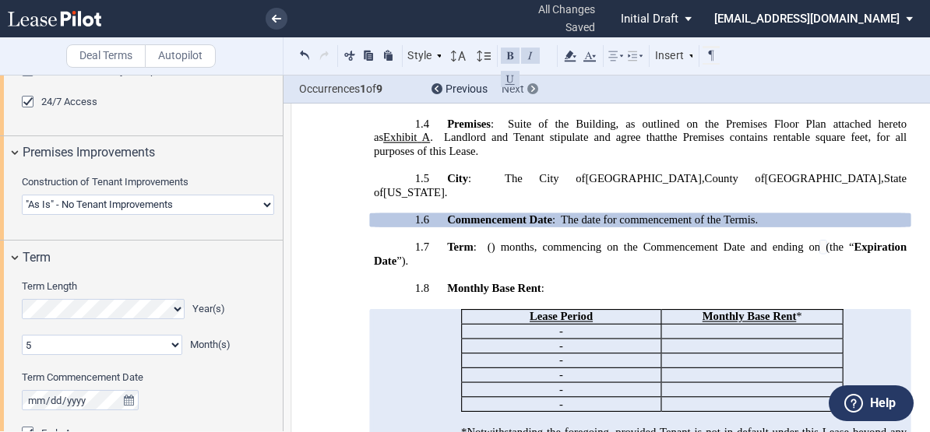
click at [535, 90] on div at bounding box center [533, 88] width 11 height 11
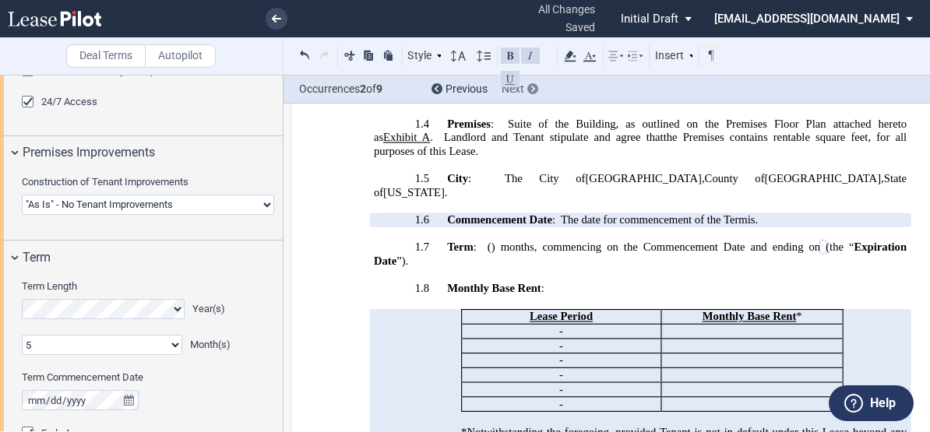
click at [534, 86] on icon at bounding box center [533, 89] width 4 height 6
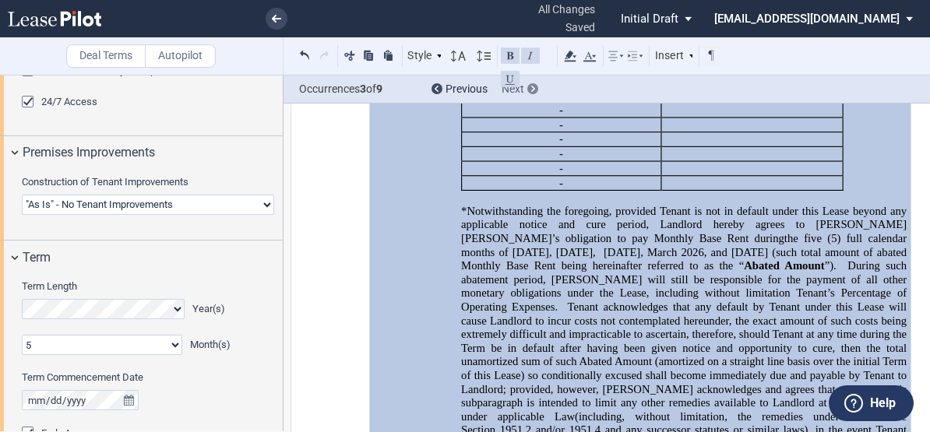
click at [534, 86] on icon at bounding box center [533, 89] width 4 height 6
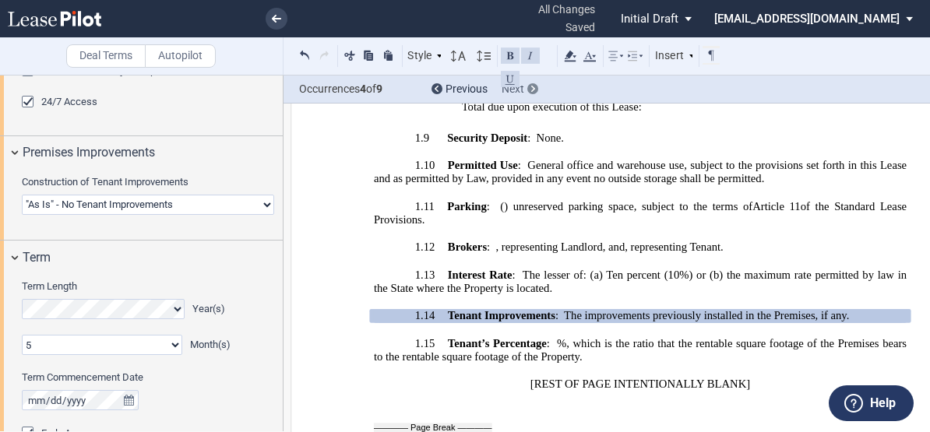
scroll to position [2201, 0]
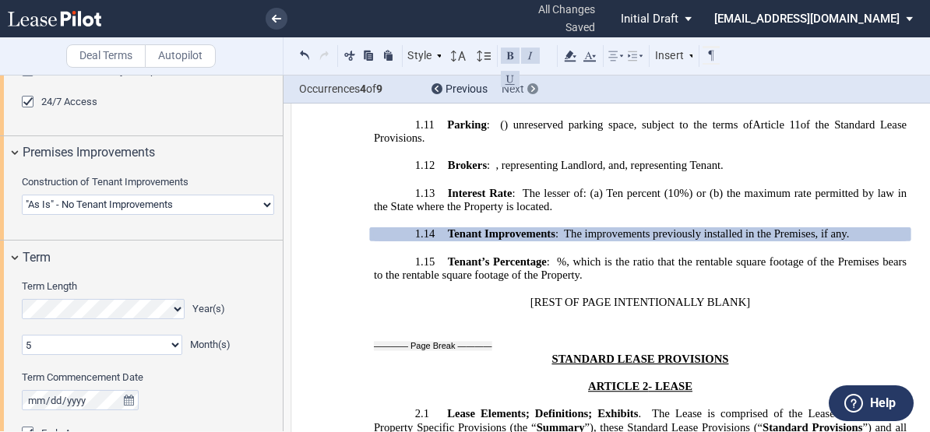
click at [528, 85] on div "Next" at bounding box center [520, 90] width 37 height 16
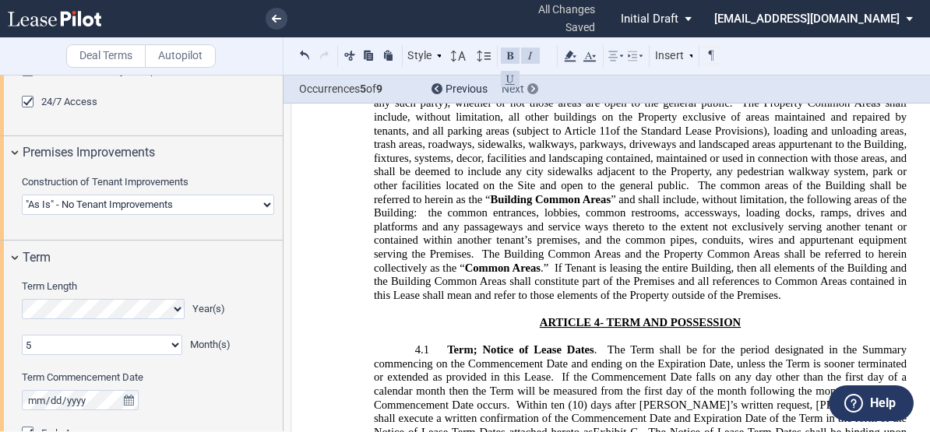
scroll to position [3546, 0]
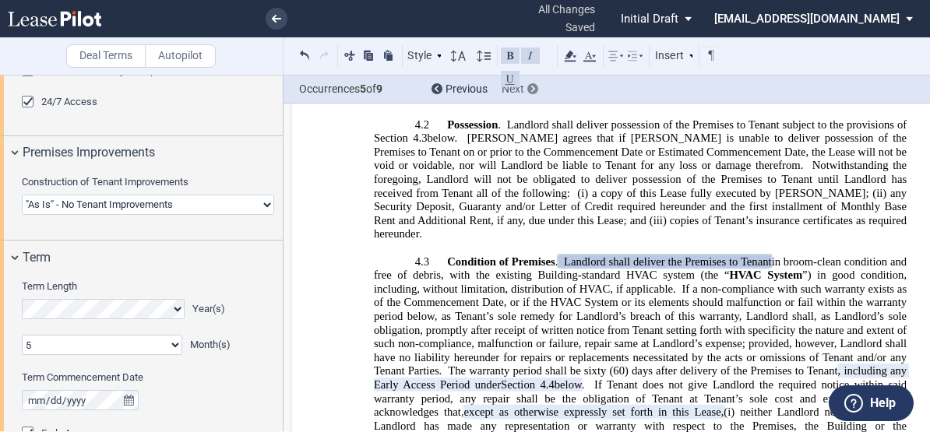
click at [528, 85] on div "Next" at bounding box center [520, 90] width 37 height 16
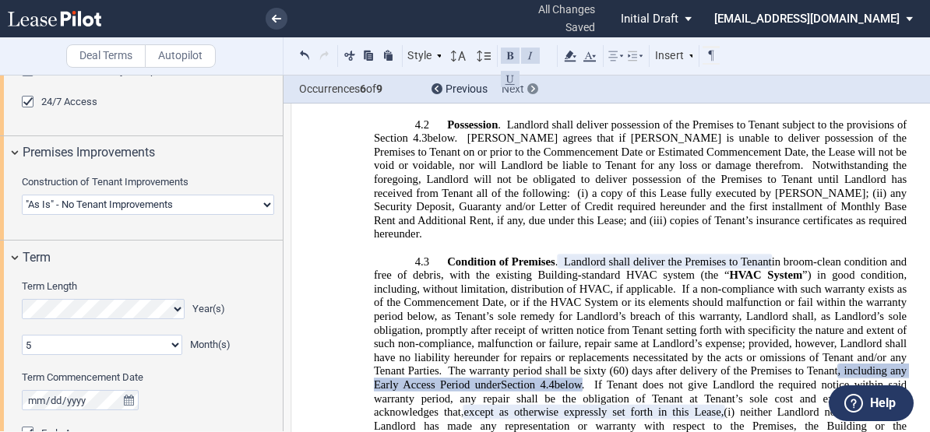
click at [528, 85] on div "Next" at bounding box center [520, 90] width 37 height 16
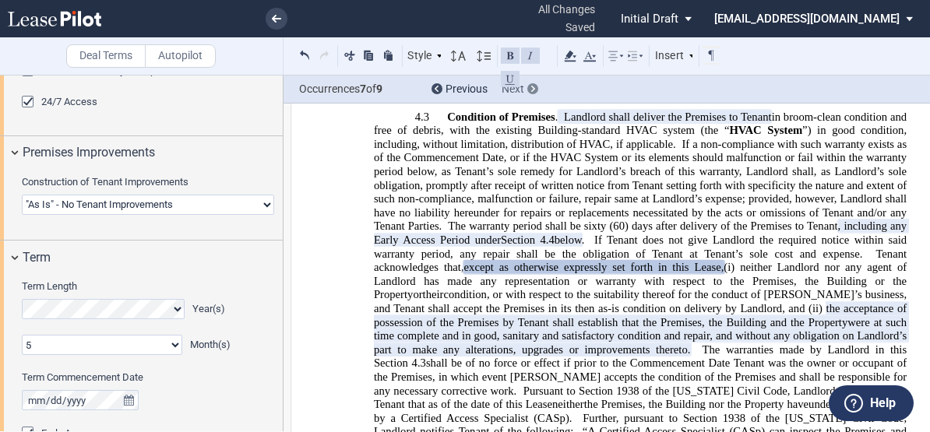
scroll to position [3697, 0]
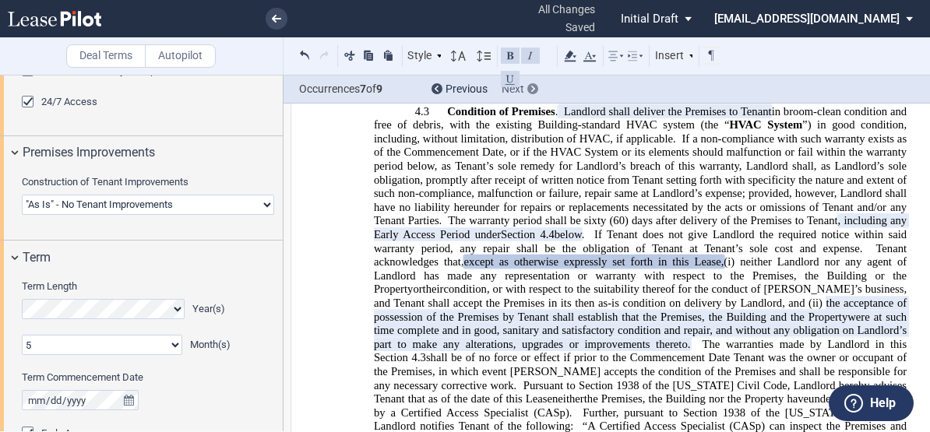
click at [528, 85] on div "Next" at bounding box center [520, 90] width 37 height 16
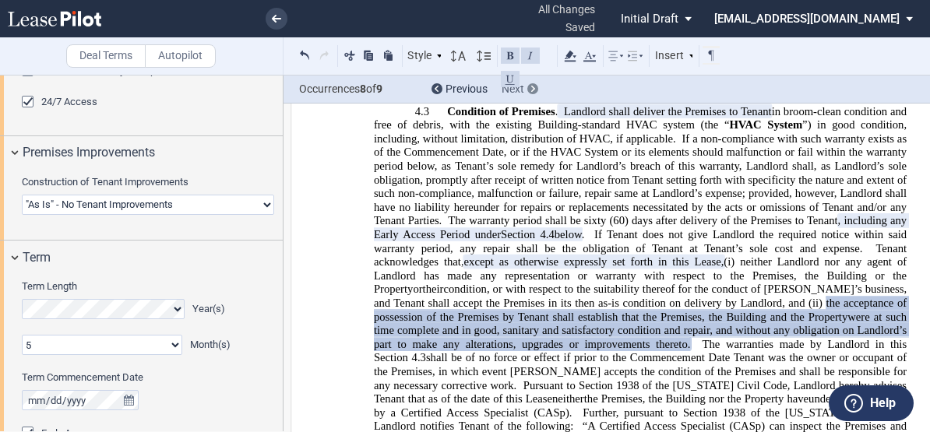
click at [528, 85] on div "Next" at bounding box center [520, 90] width 37 height 16
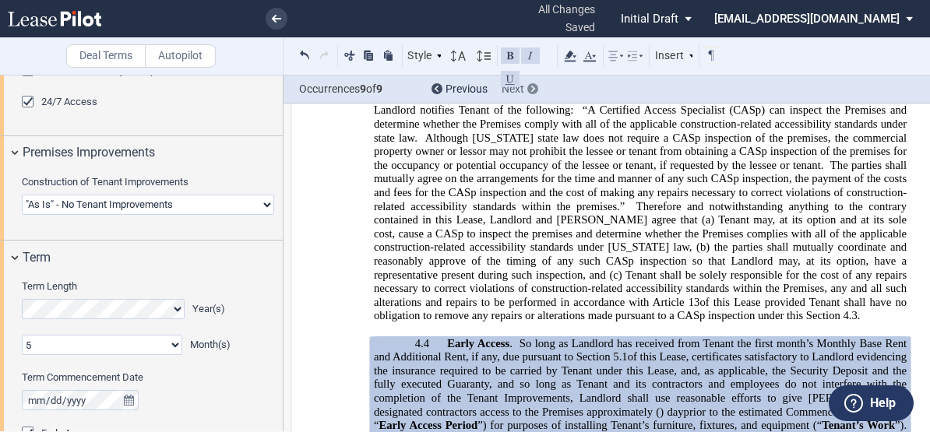
scroll to position [4188, 0]
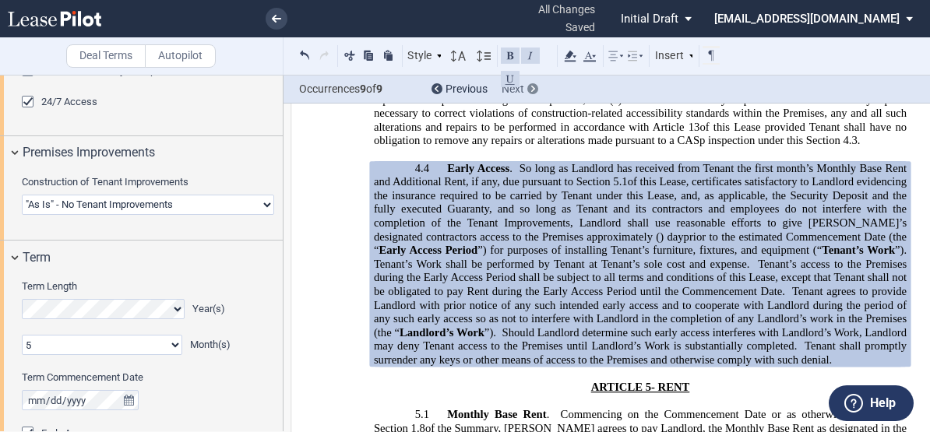
click at [528, 85] on div "Next" at bounding box center [520, 90] width 37 height 16
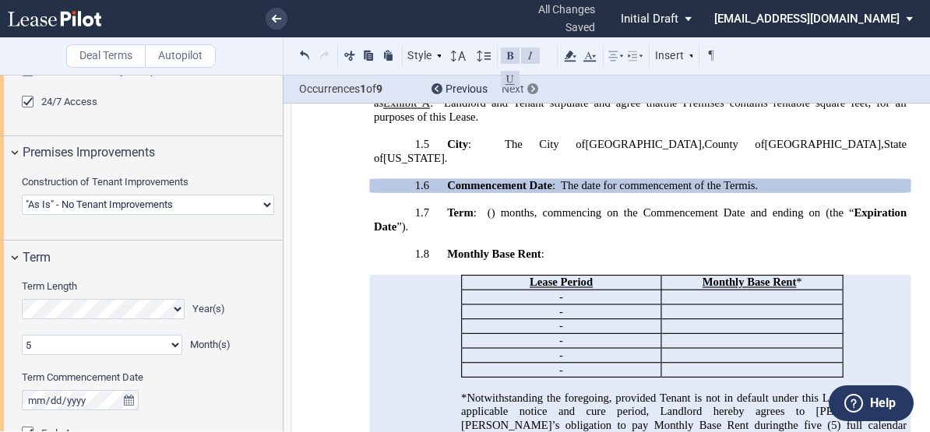
scroll to position [1295, 0]
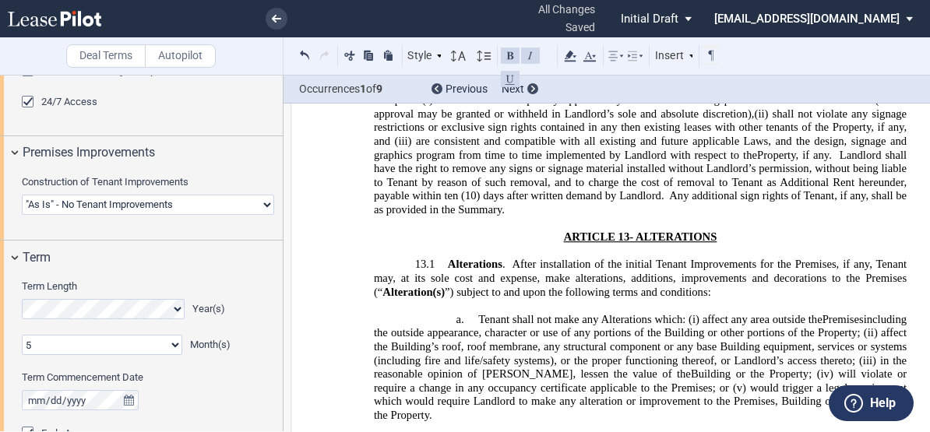
scroll to position [11893, 0]
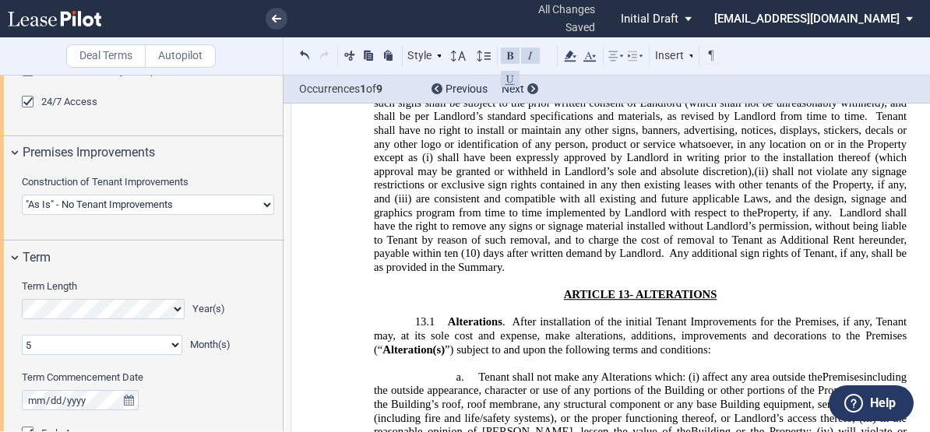
click at [595, 384] on span "affect the Building’s roof, roof membrane, any structural component or any base…" at bounding box center [642, 404] width 536 height 41
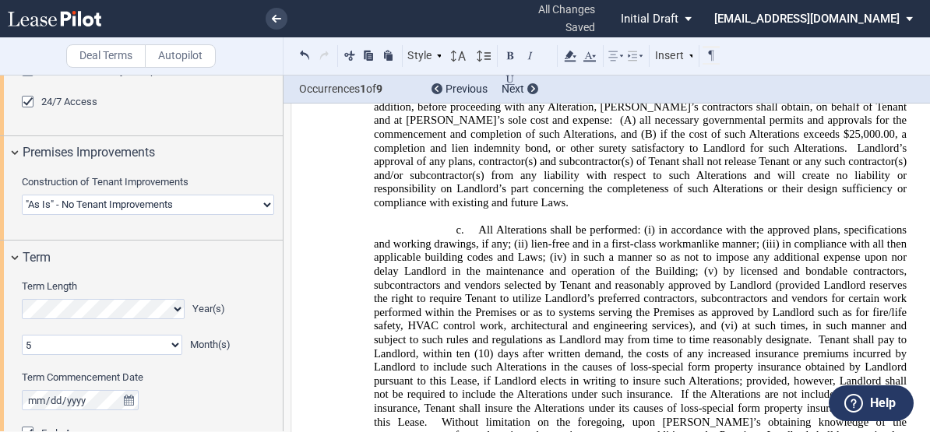
scroll to position [12438, 0]
drag, startPoint x: 382, startPoint y: 315, endPoint x: 374, endPoint y: 312, distance: 8.1
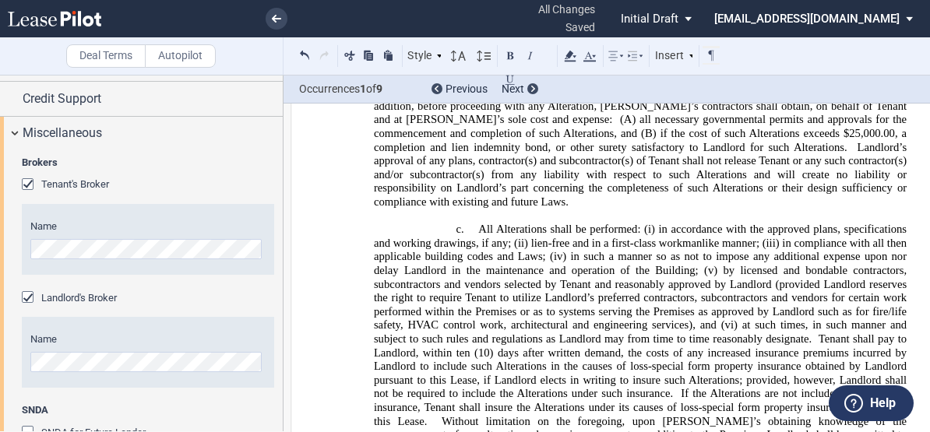
scroll to position [2070, 0]
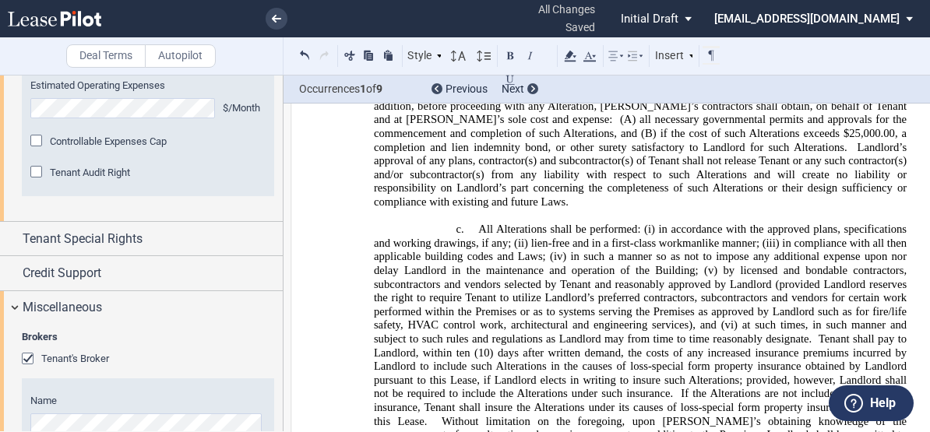
scroll to position [1915, 0]
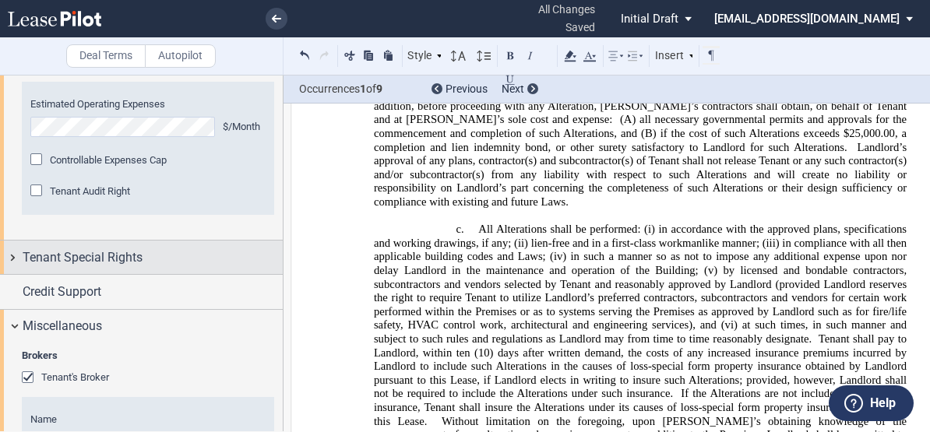
click at [88, 267] on span "Tenant Special Rights" at bounding box center [83, 258] width 120 height 19
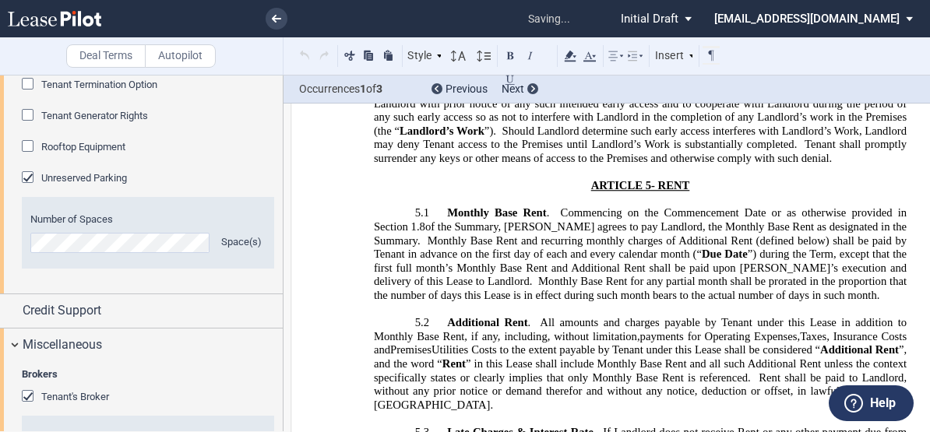
scroll to position [2091, 0]
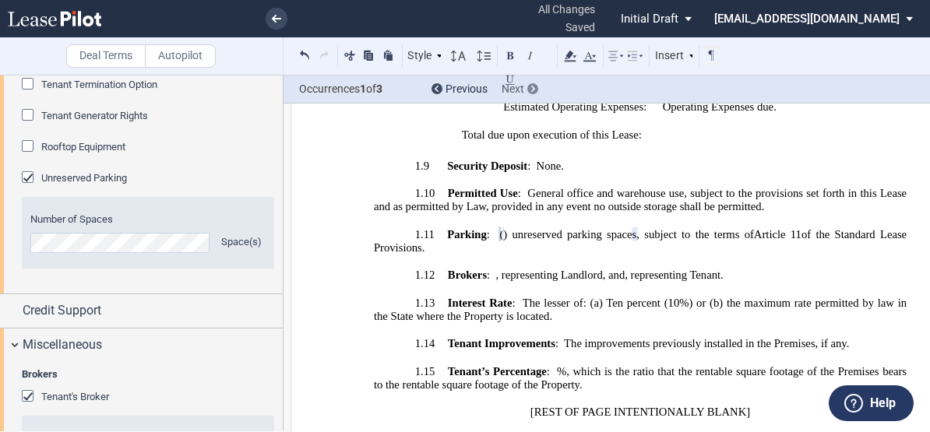
click at [529, 86] on div at bounding box center [533, 88] width 11 height 11
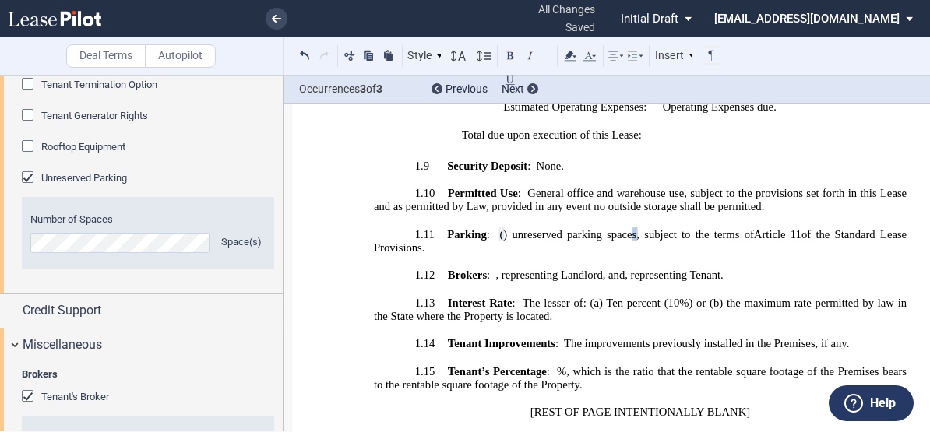
click at [406, 186] on span "General office and warehouse use, subject to the provisions set forth in this L…" at bounding box center [642, 199] width 536 height 26
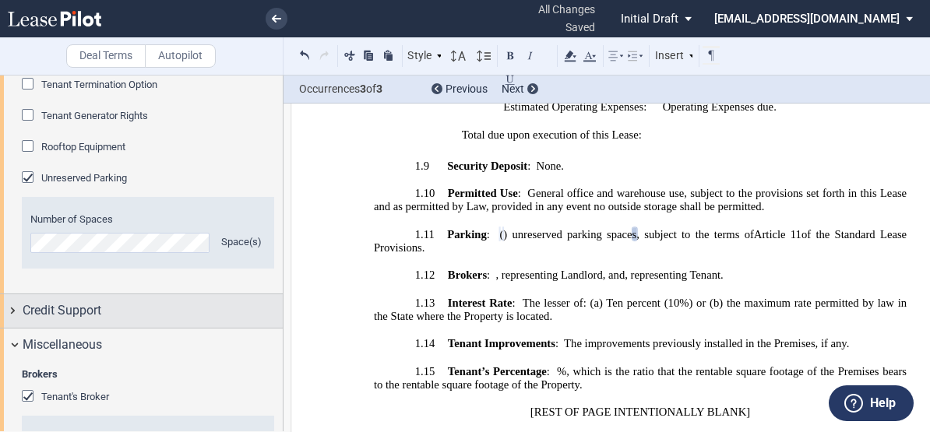
click at [193, 302] on div "Credit Support" at bounding box center [153, 311] width 260 height 19
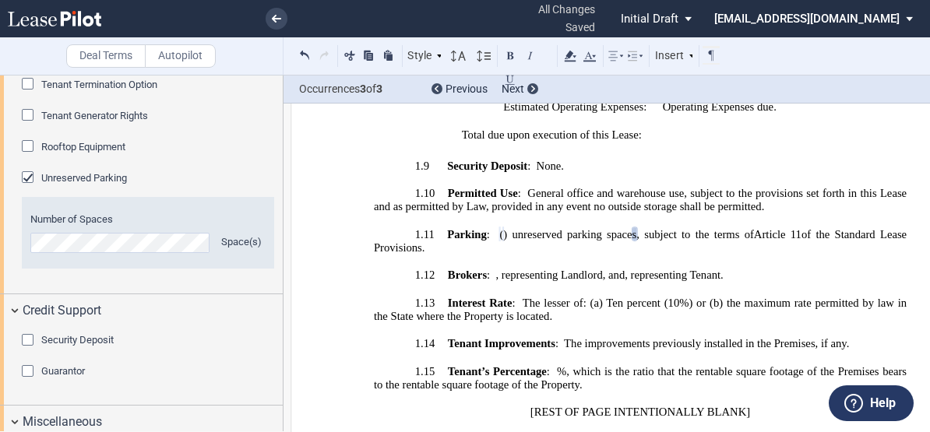
click at [101, 335] on span "Security Deposit" at bounding box center [77, 340] width 72 height 12
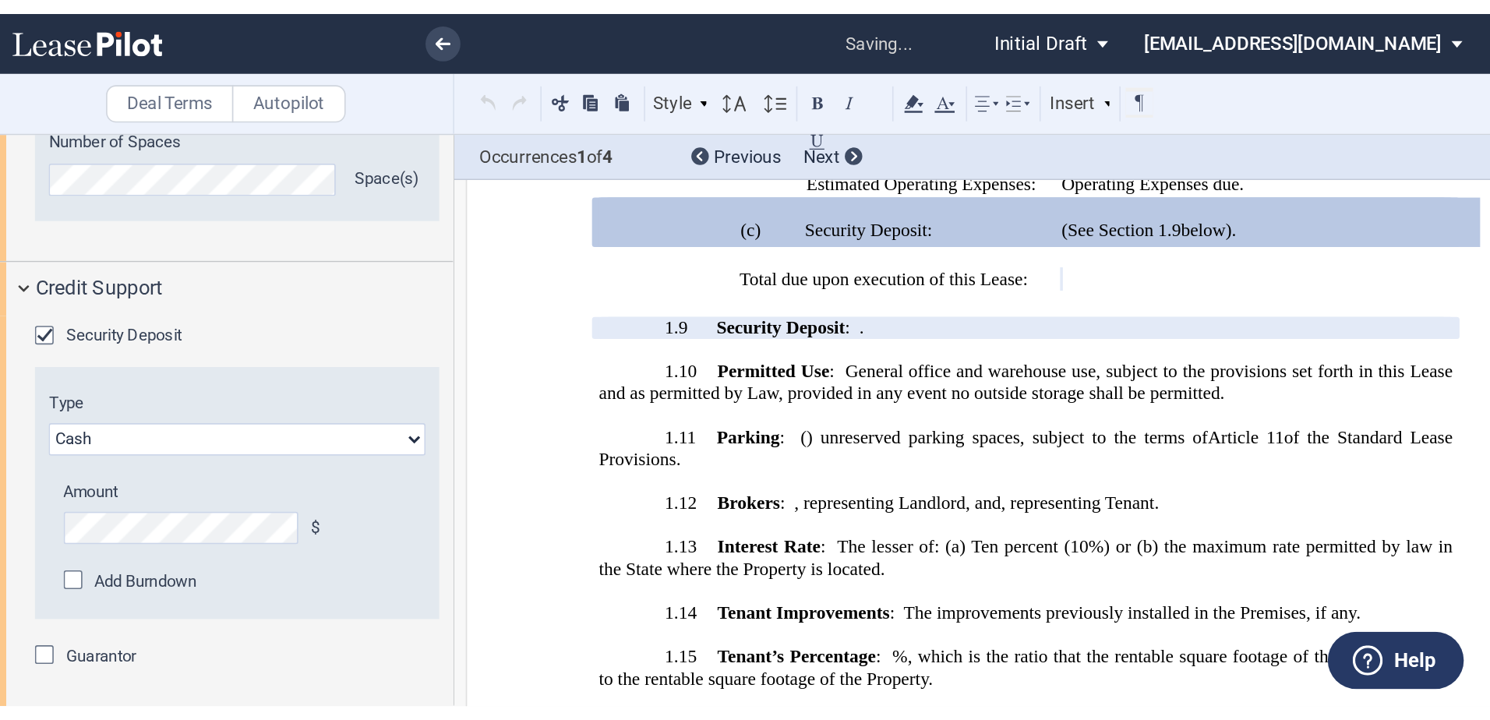
scroll to position [2304, 0]
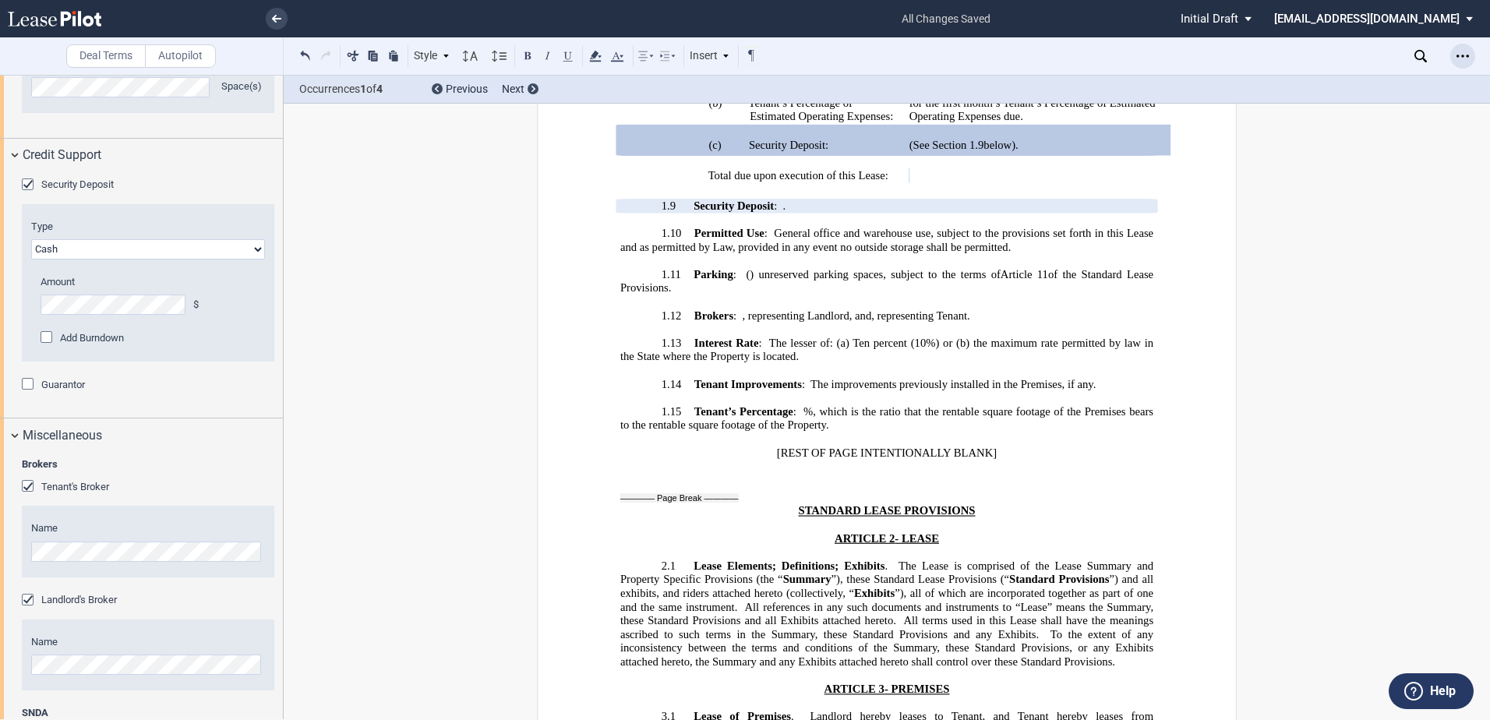
click at [789, 53] on div "Open Lease options menu" at bounding box center [1462, 56] width 25 height 25
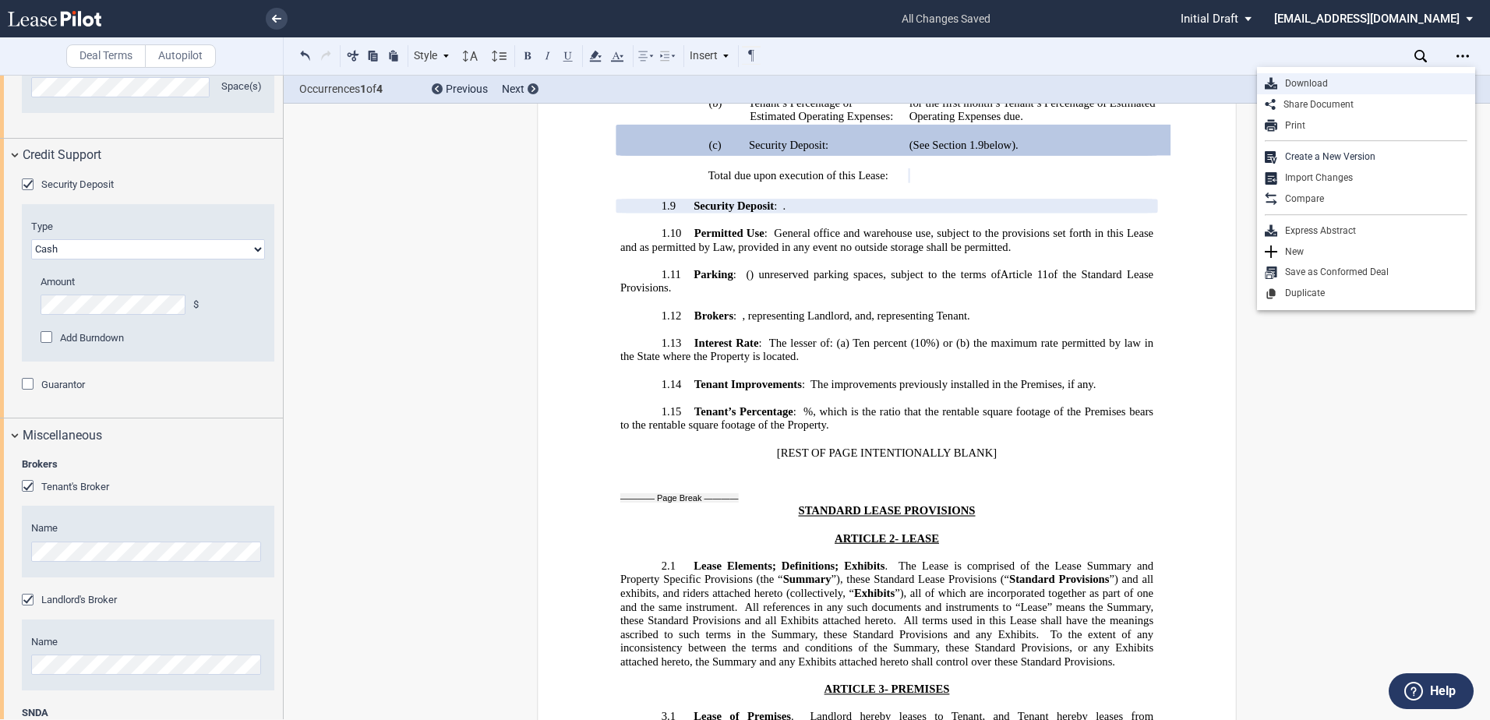
click at [789, 86] on div "Download" at bounding box center [1372, 83] width 190 height 13
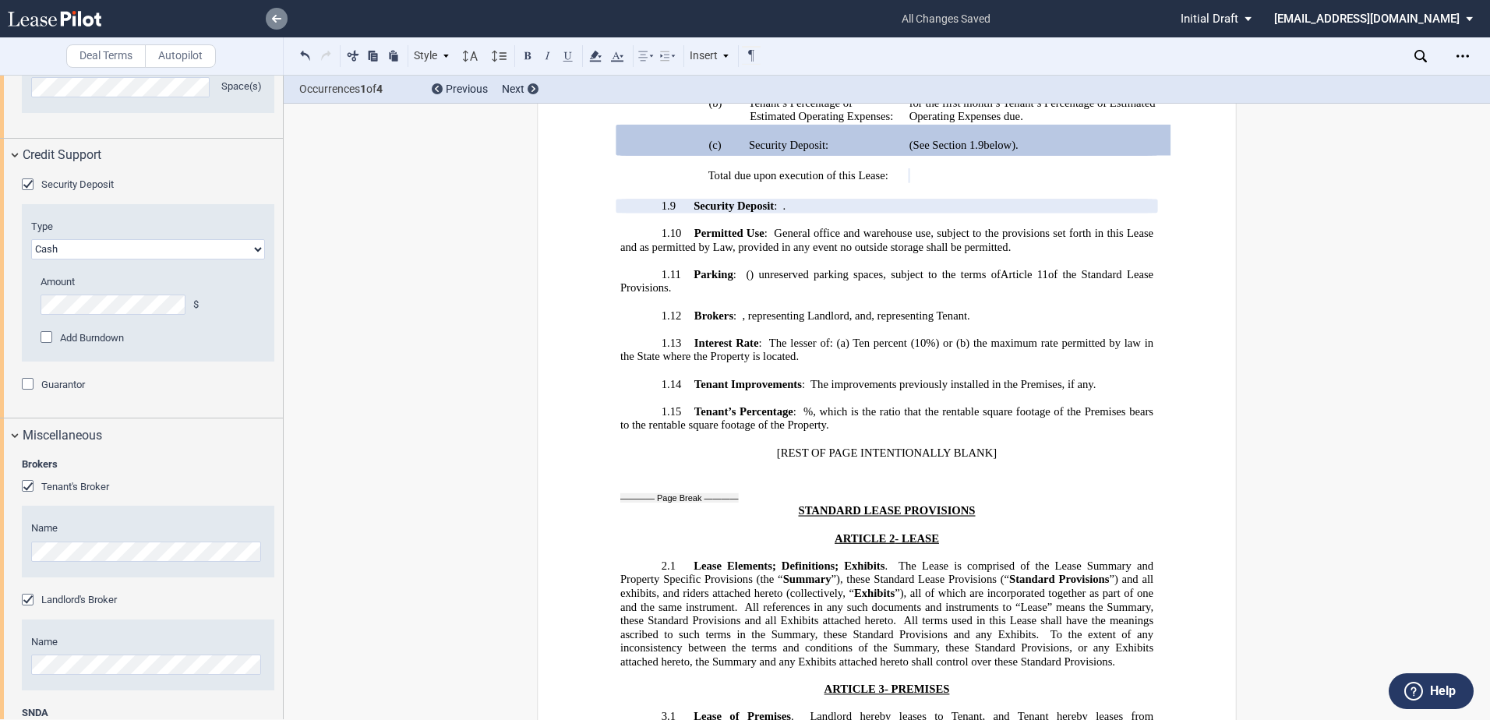
click at [274, 21] on icon at bounding box center [276, 19] width 9 height 8
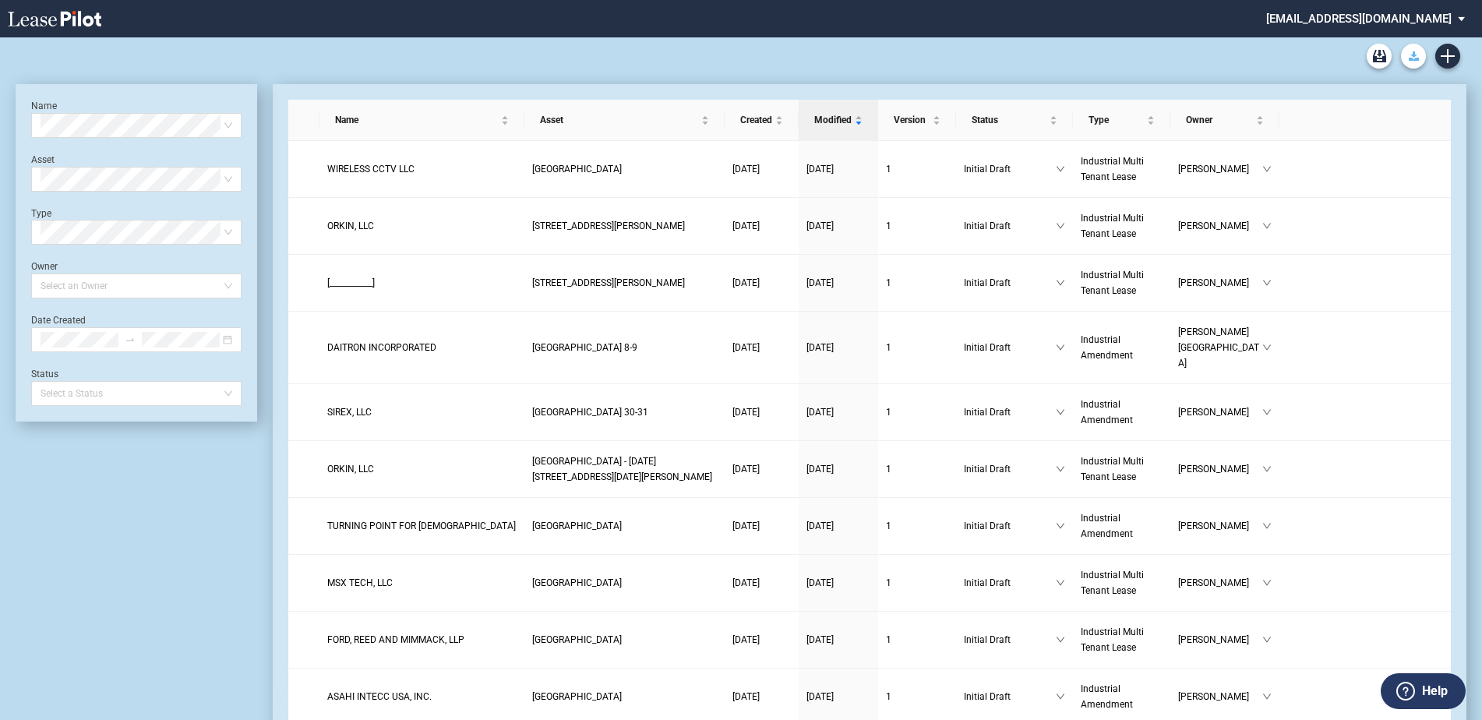
click at [1409, 58] on icon "Download Blank Form" at bounding box center [1414, 55] width 10 height 9
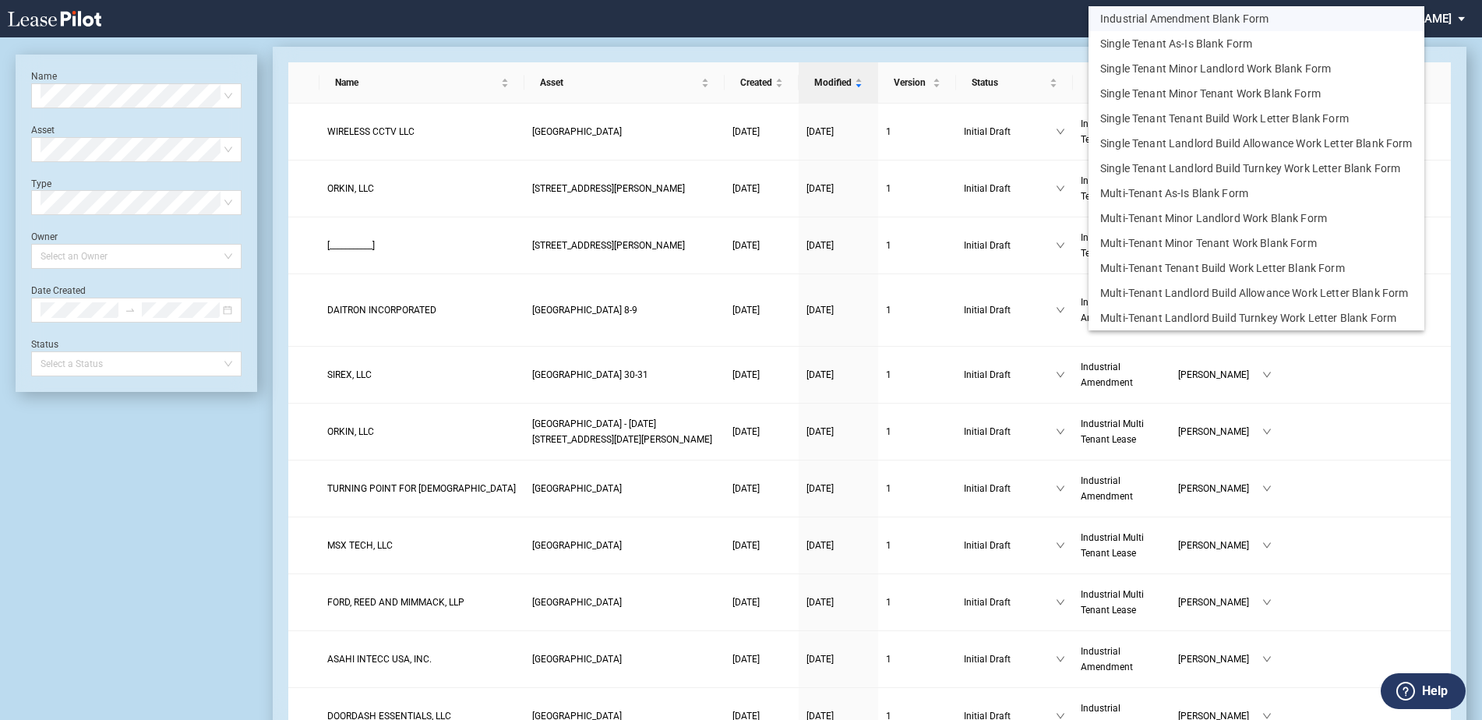
click at [1224, 22] on button "Industrial Amendment Blank Form" at bounding box center [1257, 18] width 336 height 25
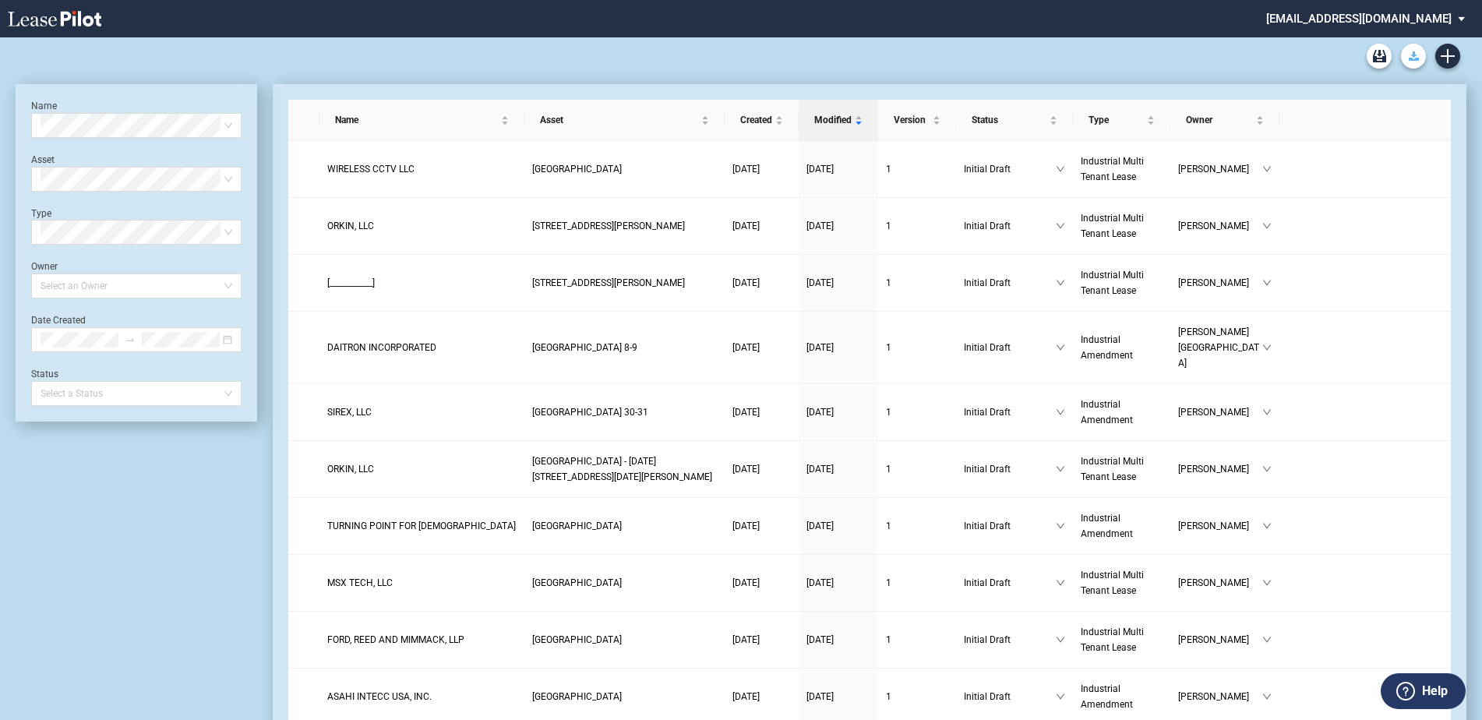
click at [1419, 65] on button "Download Blank Form" at bounding box center [1413, 56] width 25 height 25
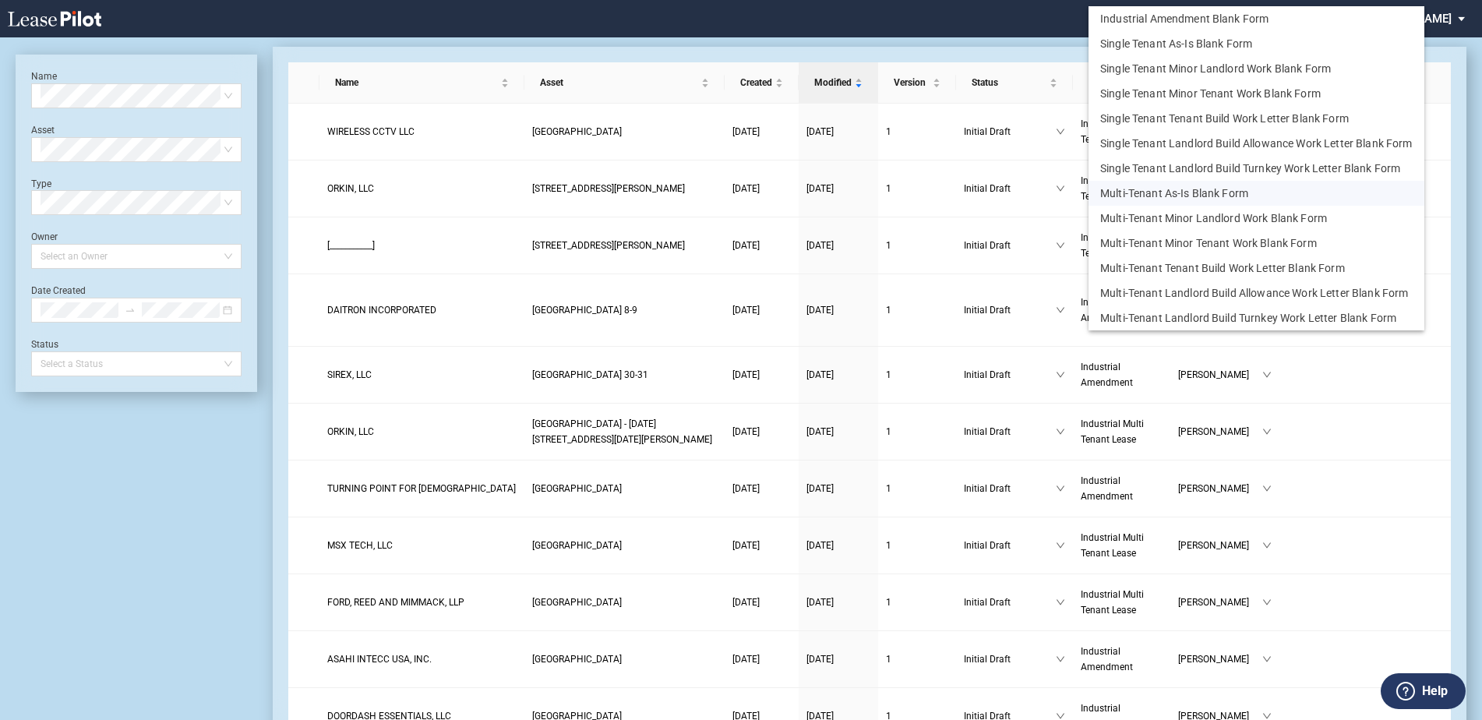
click at [1176, 190] on button "Multi-Tenant As-Is Blank Form" at bounding box center [1257, 193] width 336 height 25
